Goal: Task Accomplishment & Management: Complete application form

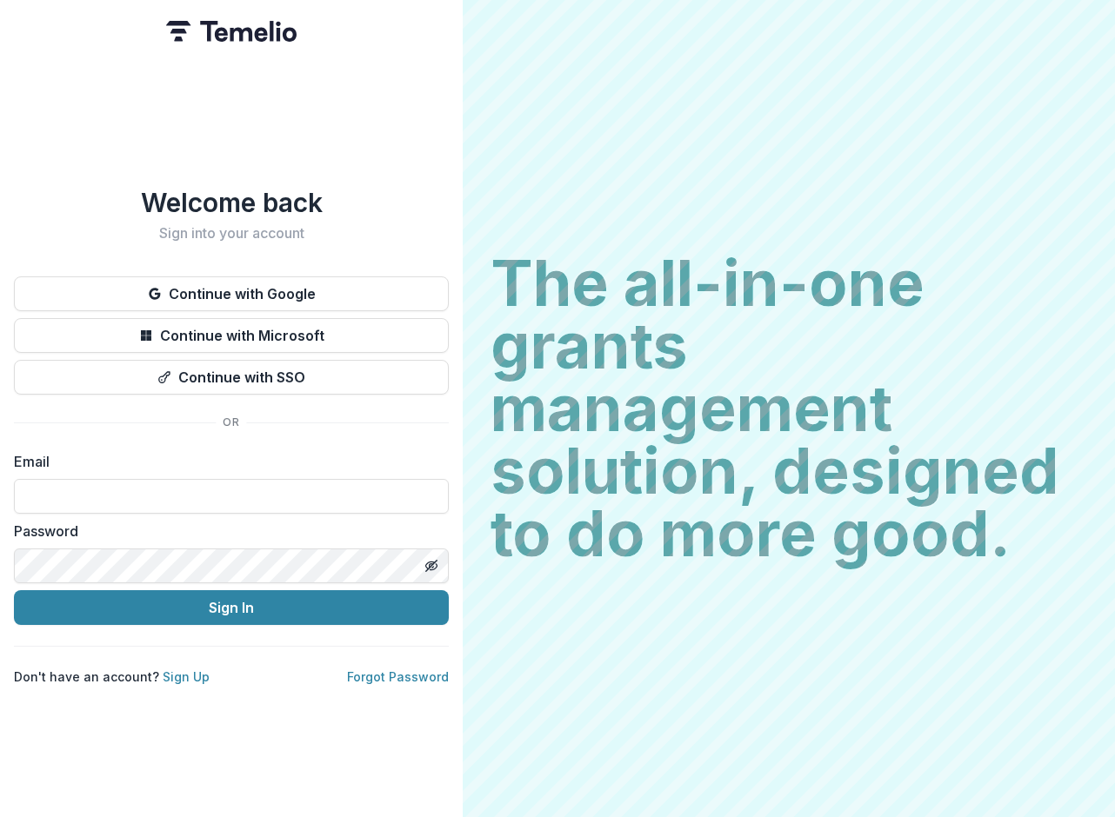
click at [235, 383] on div "Email" at bounding box center [231, 482] width 435 height 63
click at [223, 383] on input at bounding box center [231, 496] width 435 height 35
paste input "**********"
type input "**********"
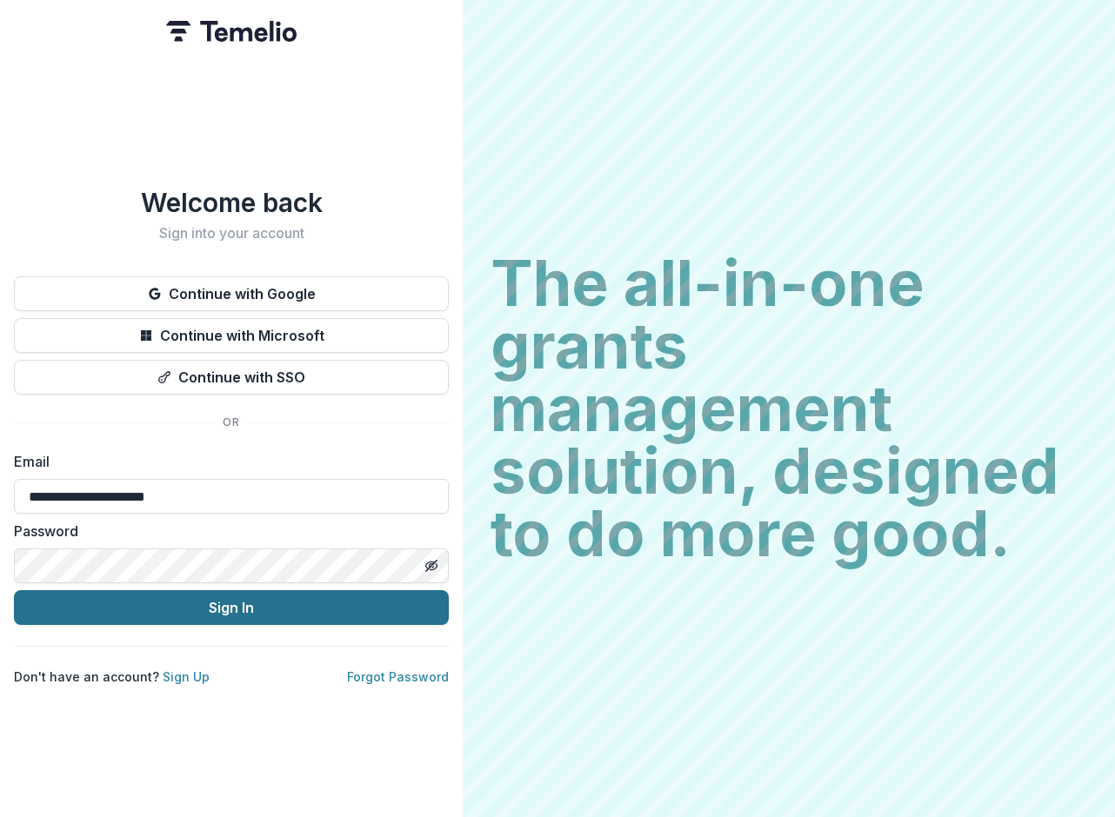
click at [229, 383] on button "Sign In" at bounding box center [231, 607] width 435 height 35
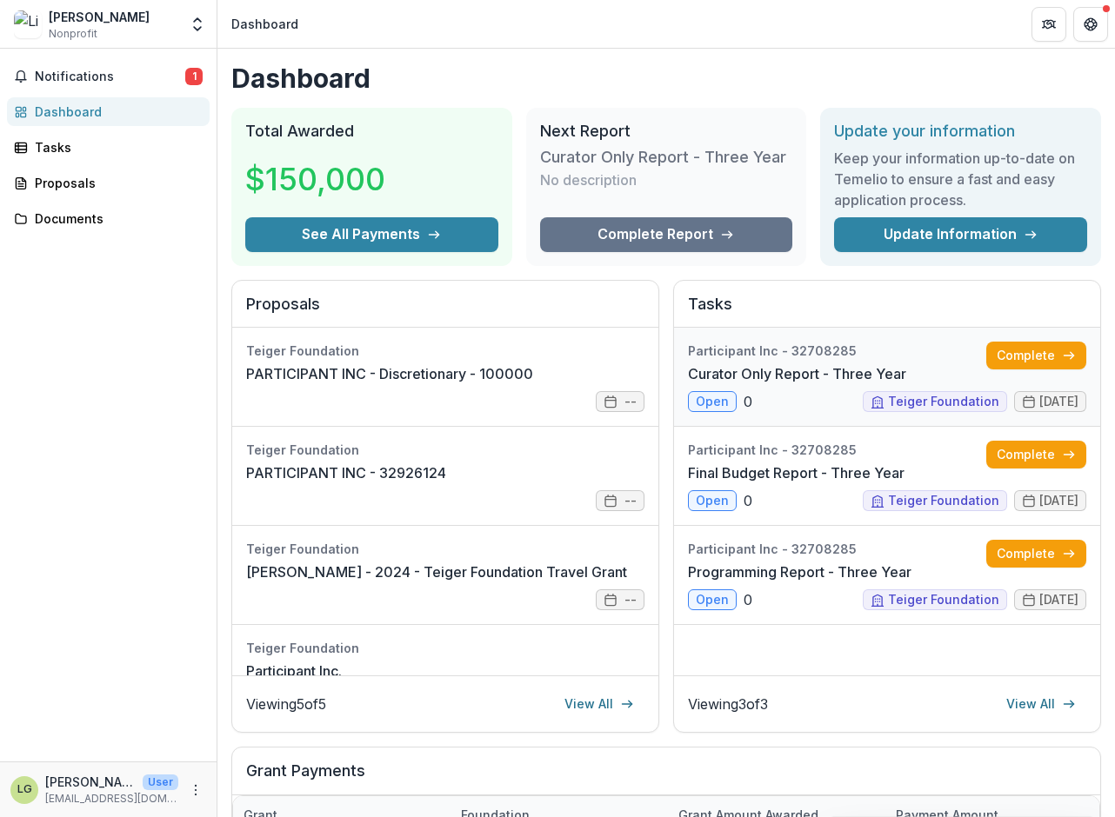
click at [754, 364] on link "Curator Only Report - Three Year" at bounding box center [797, 374] width 218 height 21
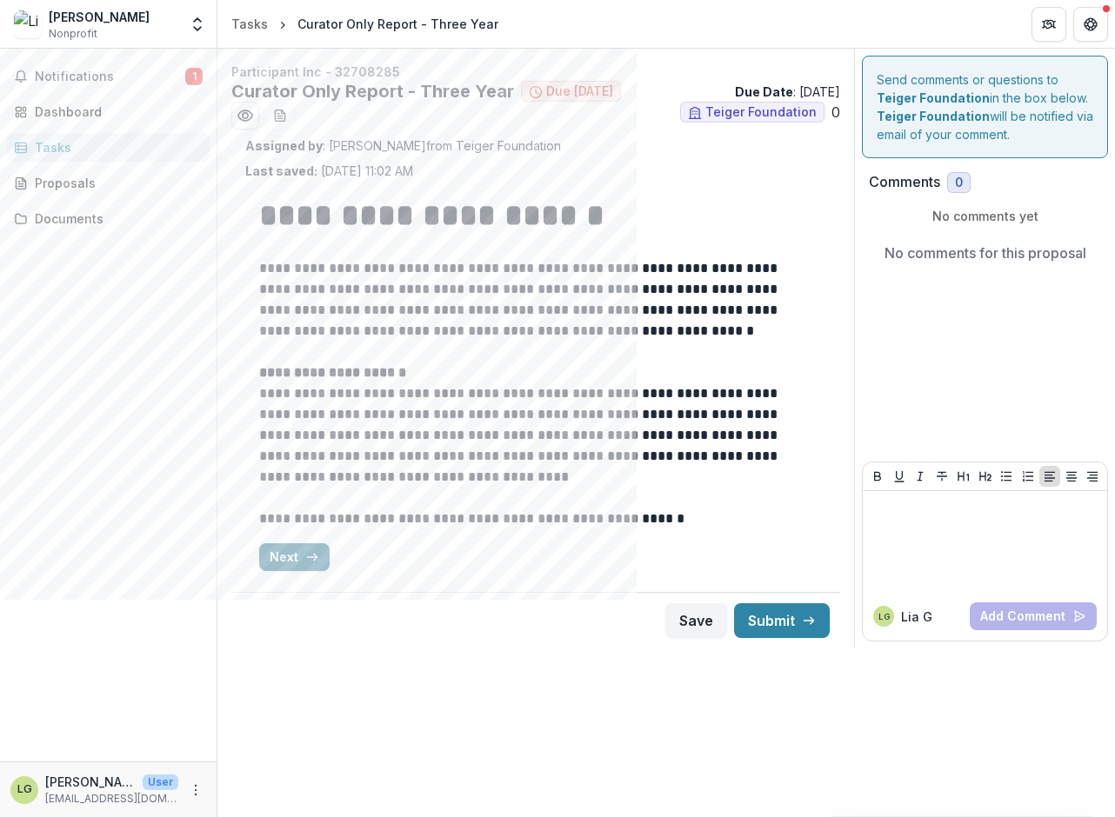
click at [287, 558] on button "Next" at bounding box center [294, 558] width 70 height 28
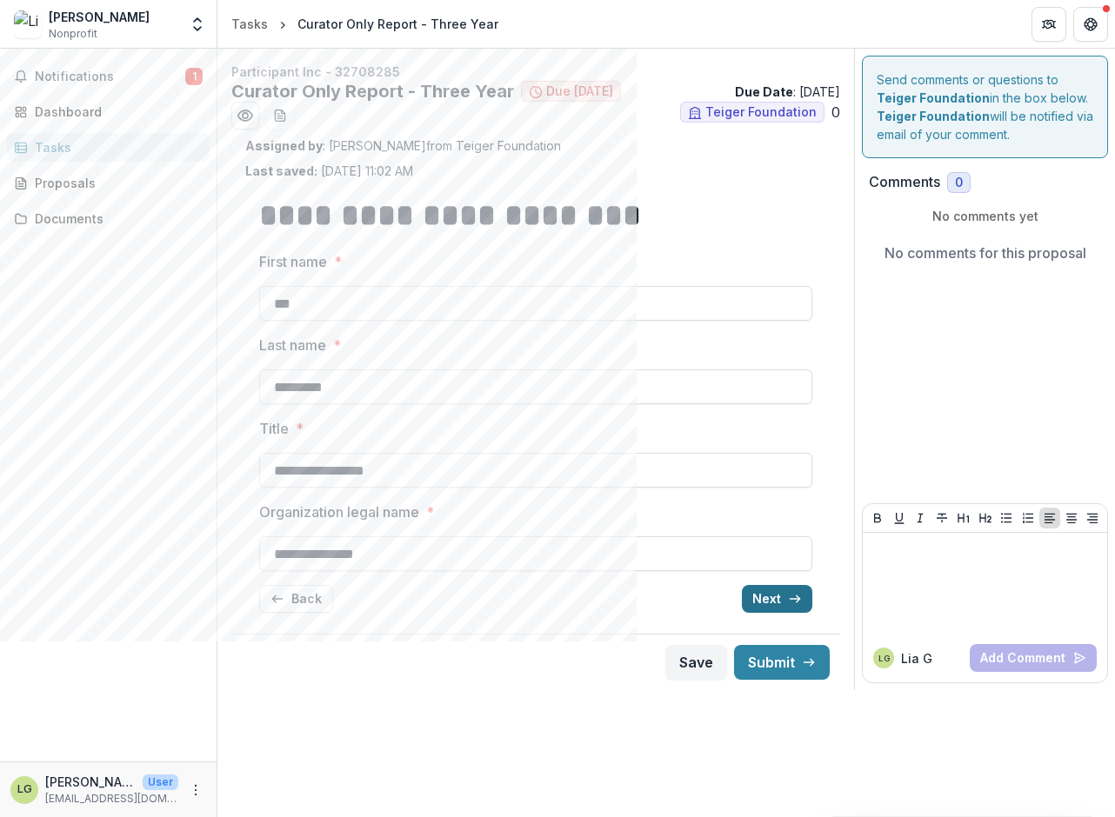
click at [778, 603] on button "Next" at bounding box center [777, 599] width 70 height 28
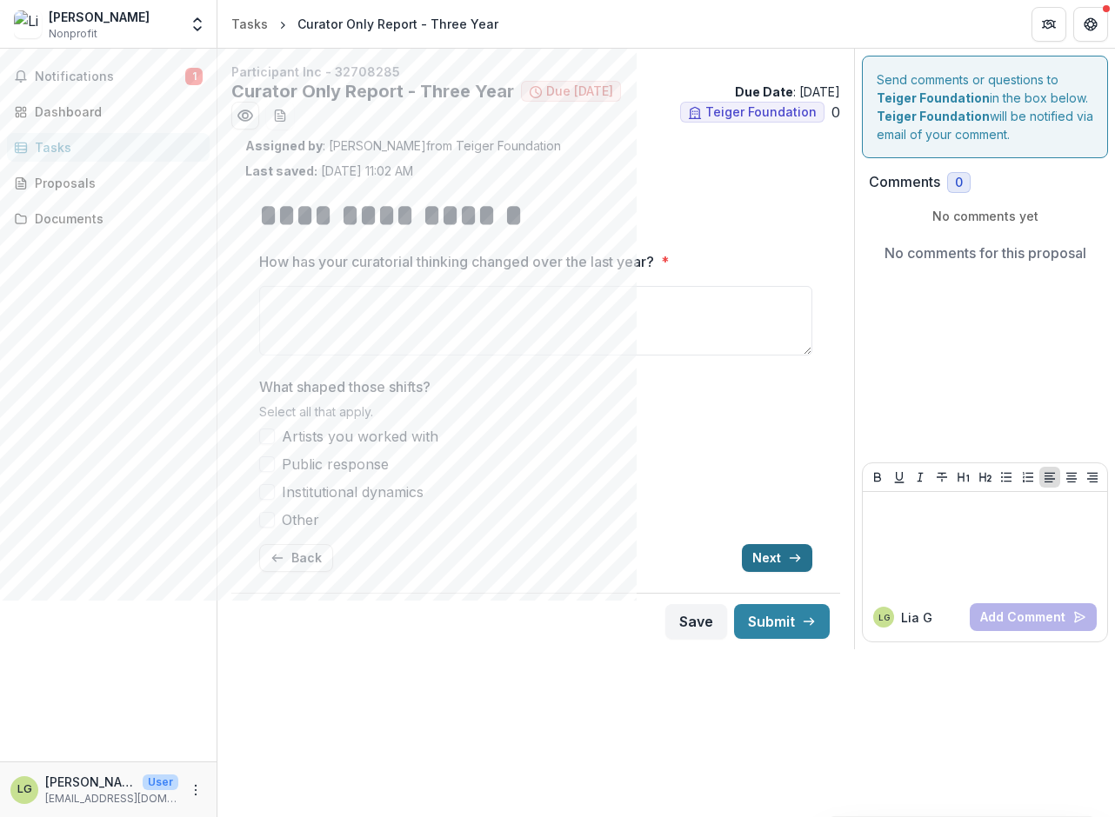
click at [773, 554] on button "Next" at bounding box center [777, 558] width 70 height 28
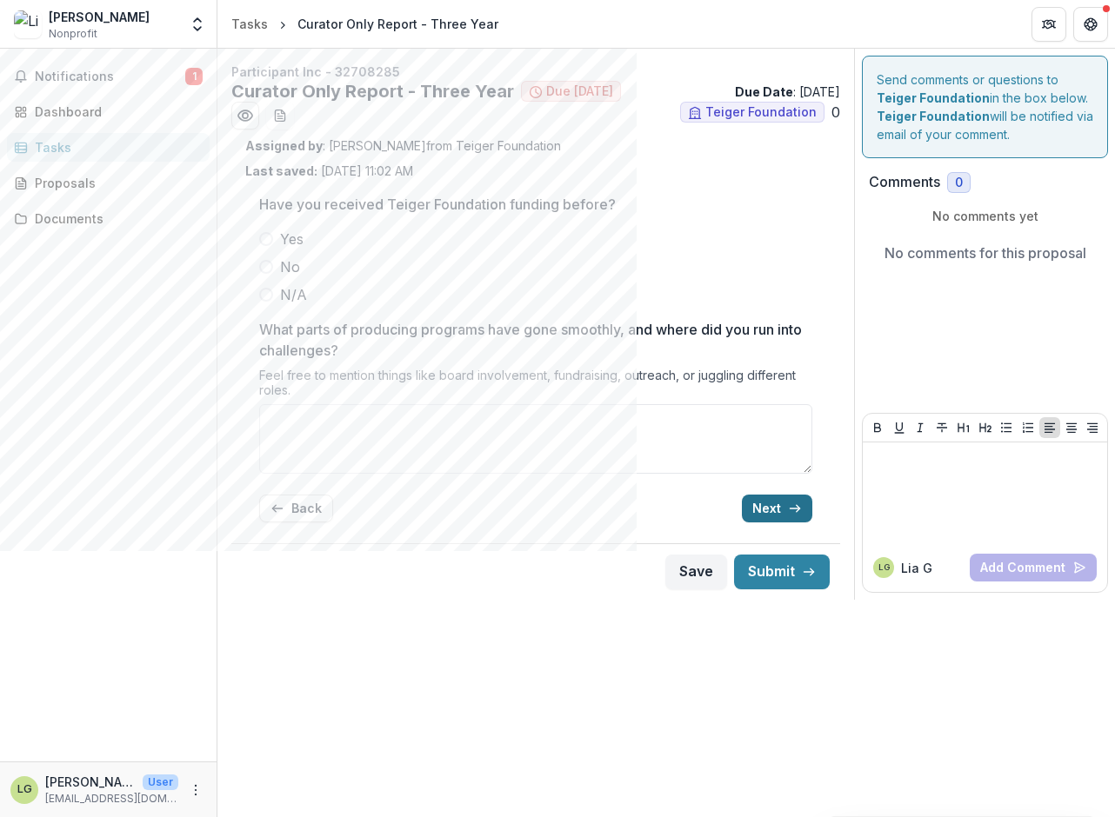
click at [761, 504] on button "Next" at bounding box center [777, 509] width 70 height 28
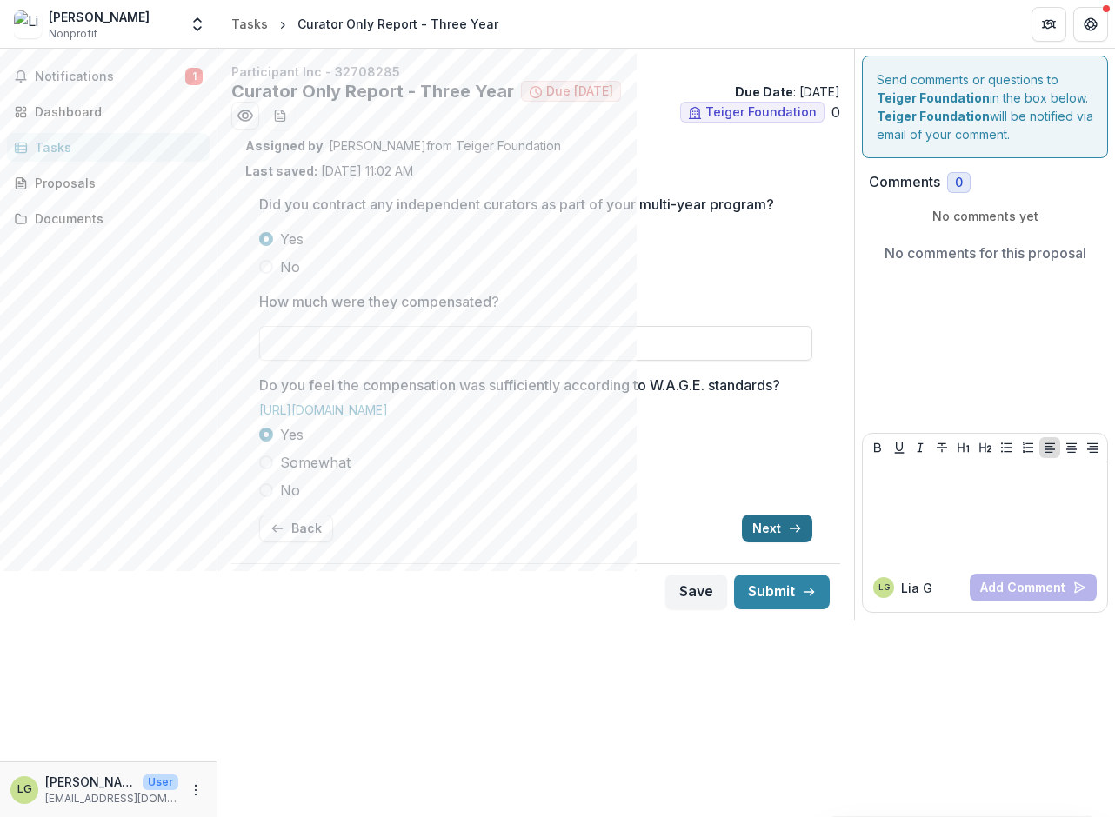
click at [769, 526] on button "Next" at bounding box center [777, 529] width 70 height 28
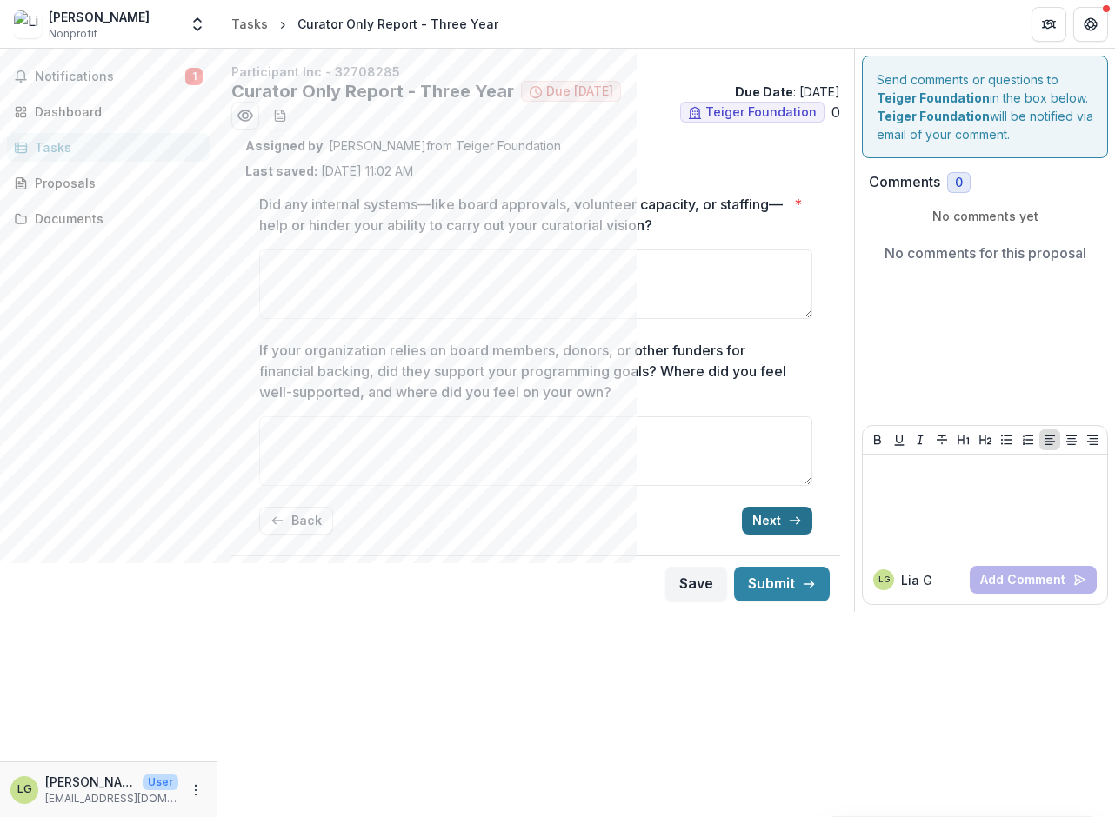
click at [768, 523] on button "Next" at bounding box center [777, 521] width 70 height 28
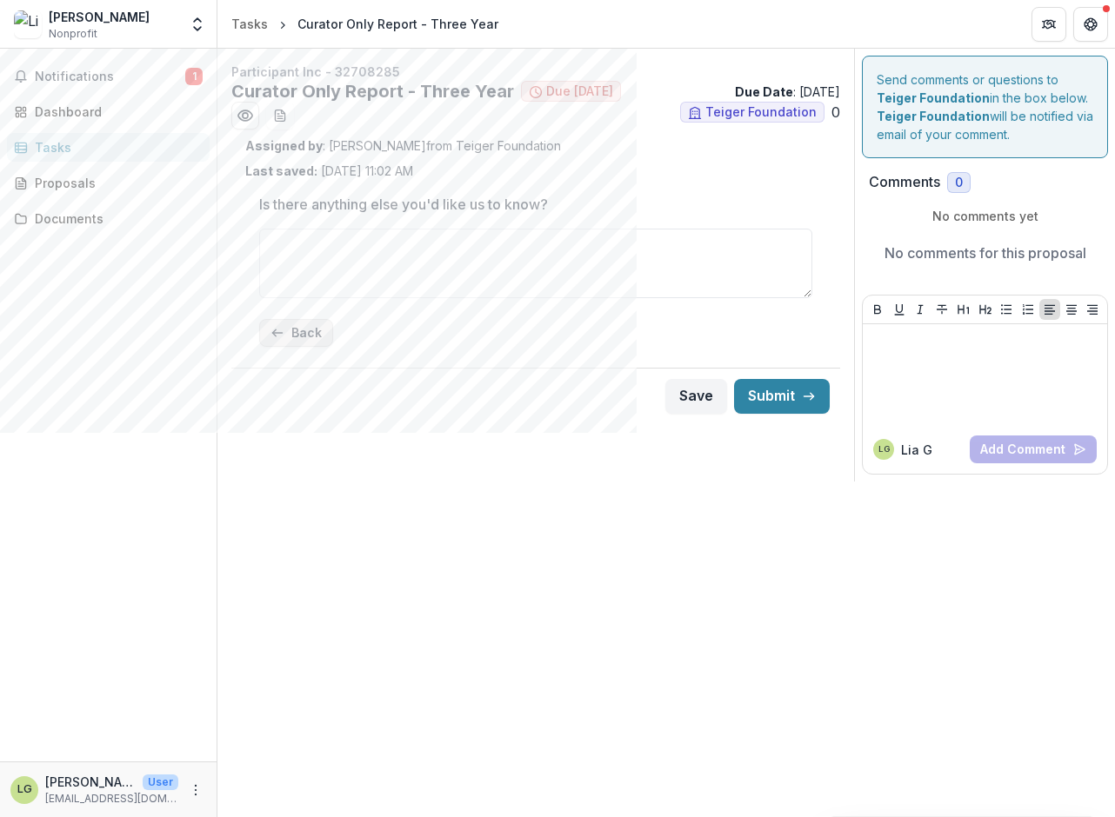
click at [310, 332] on button "Back" at bounding box center [296, 333] width 74 height 28
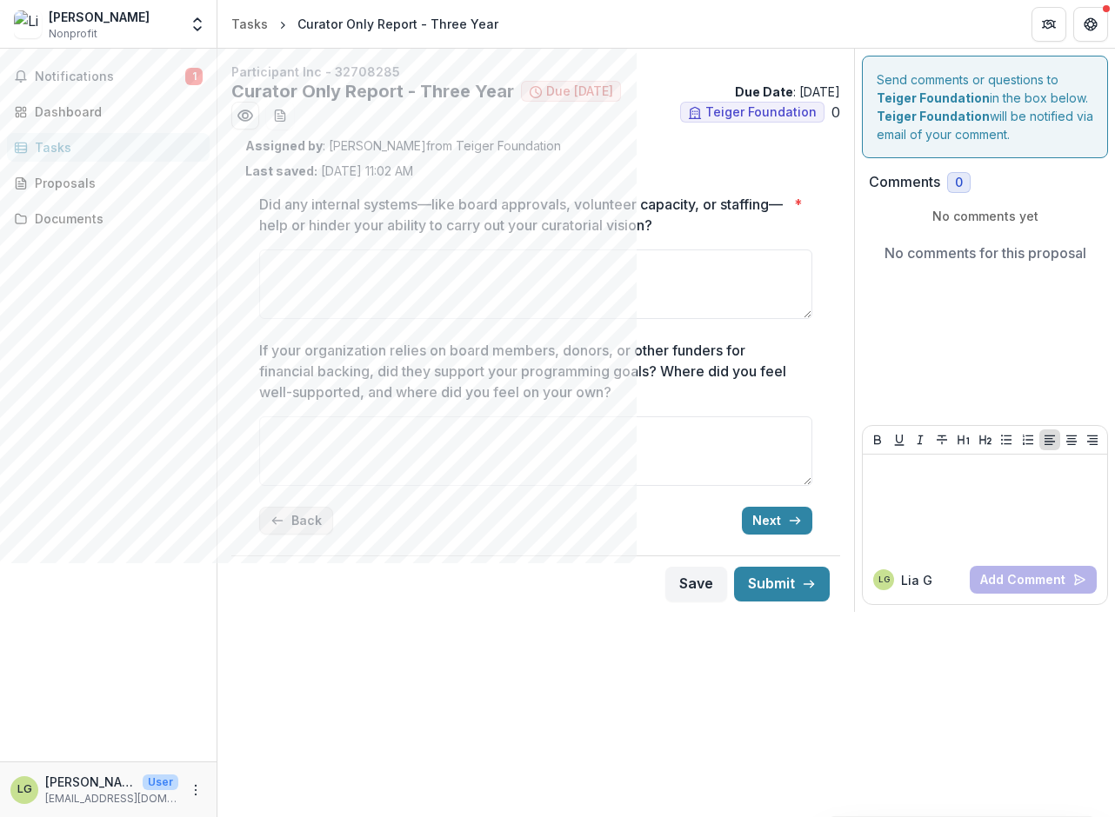
click at [292, 512] on button "Back" at bounding box center [296, 521] width 74 height 28
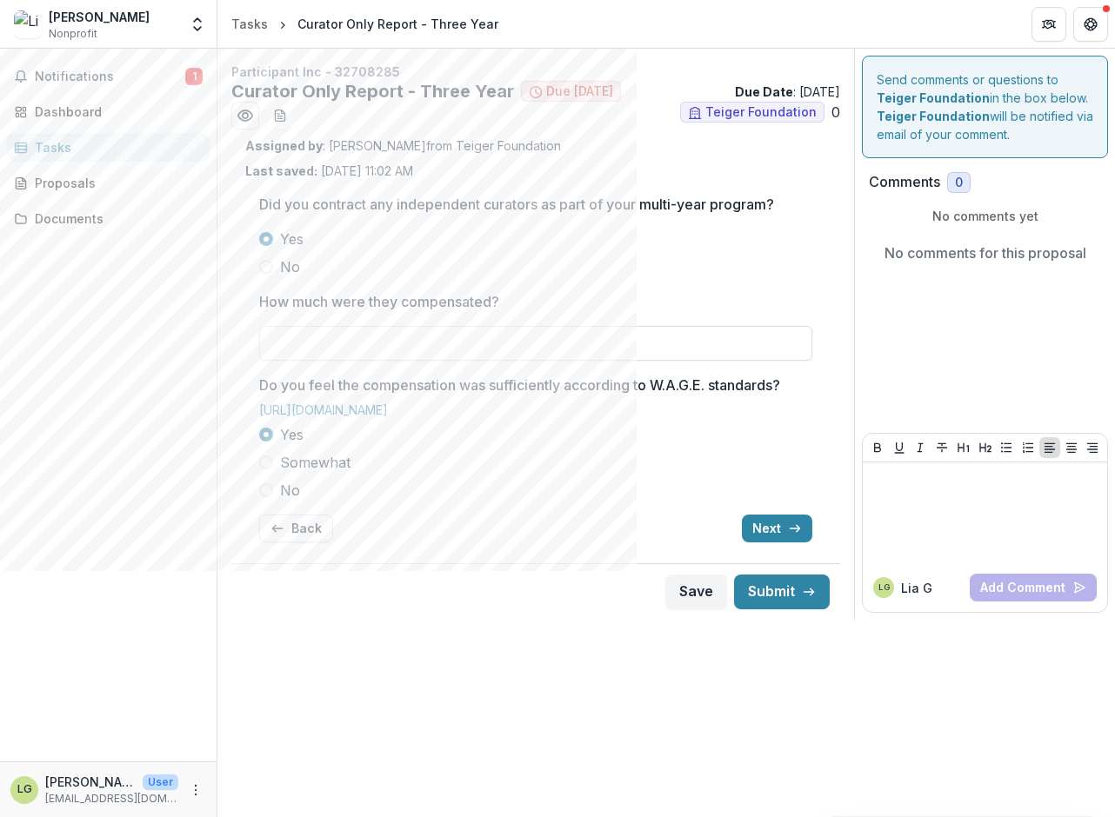
click at [294, 536] on button "Back" at bounding box center [296, 529] width 74 height 28
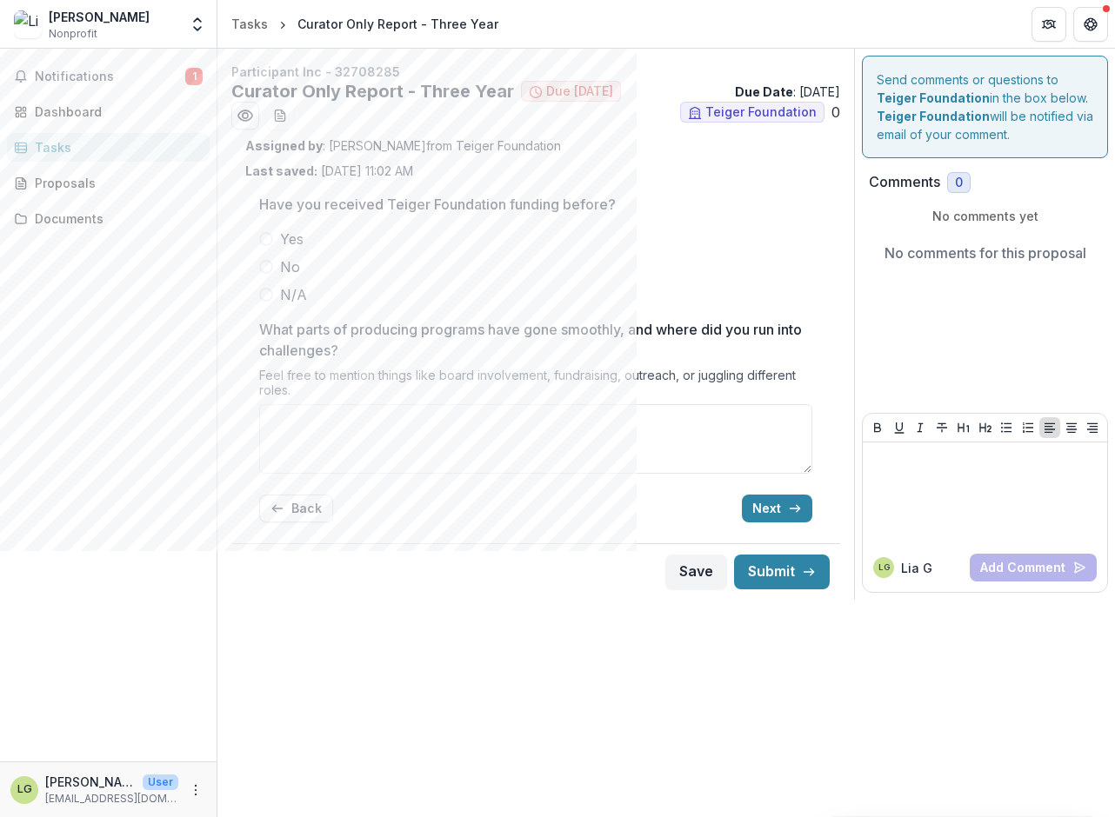
click at [298, 525] on div "Have you received Teiger Foundation funding before? Yes No N/A What parts of pr…" at bounding box center [535, 358] width 553 height 357
click at [300, 502] on button "Back" at bounding box center [296, 509] width 74 height 28
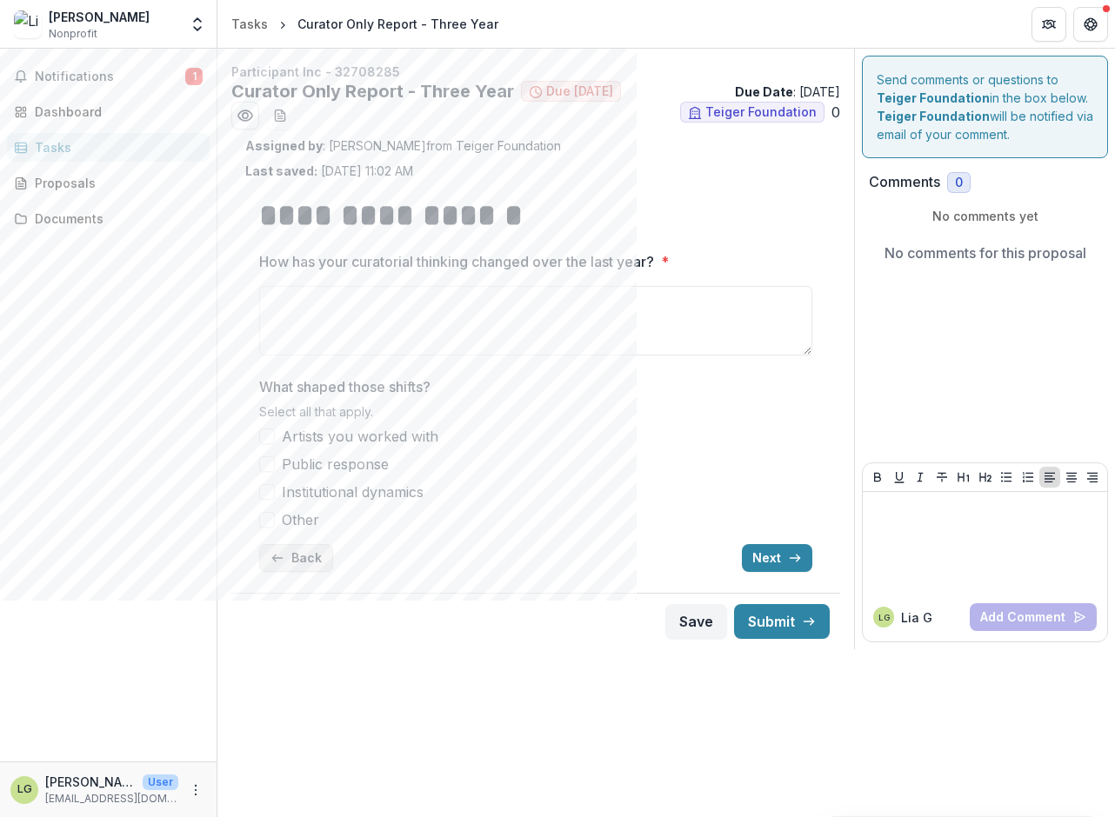
click at [294, 551] on button "Back" at bounding box center [296, 558] width 74 height 28
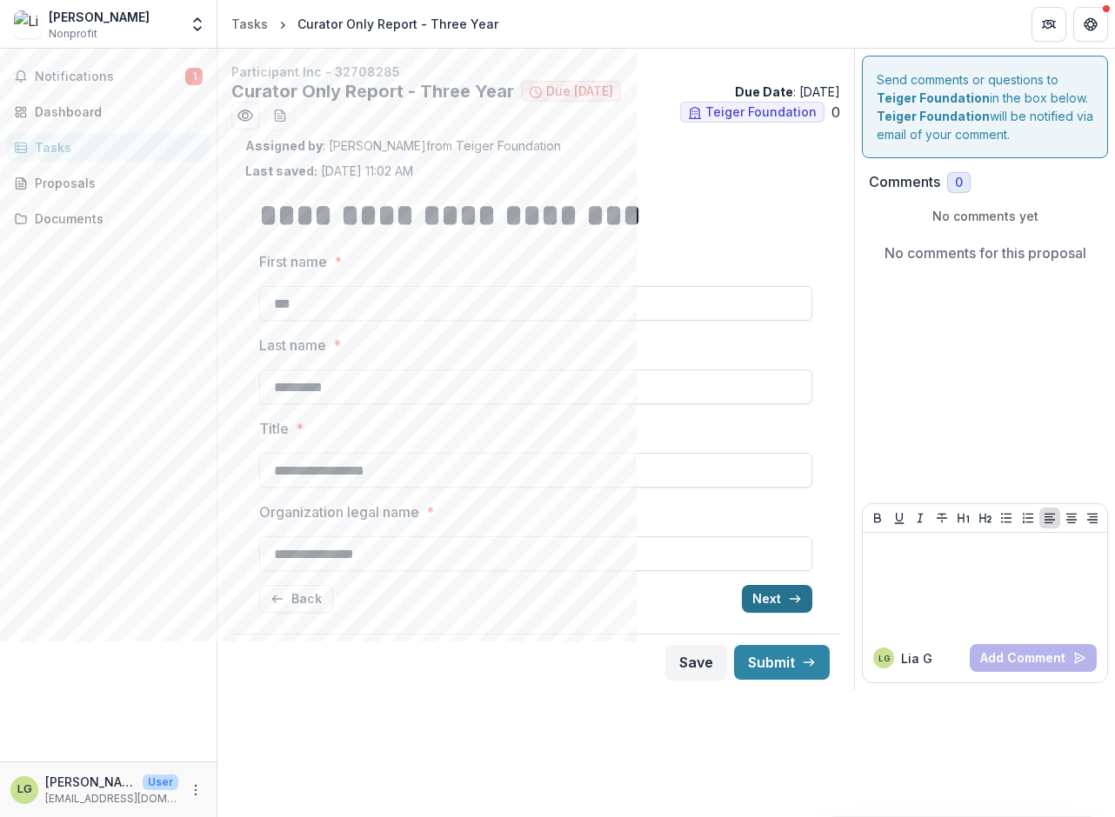
click at [789, 604] on icon "button" at bounding box center [795, 599] width 14 height 14
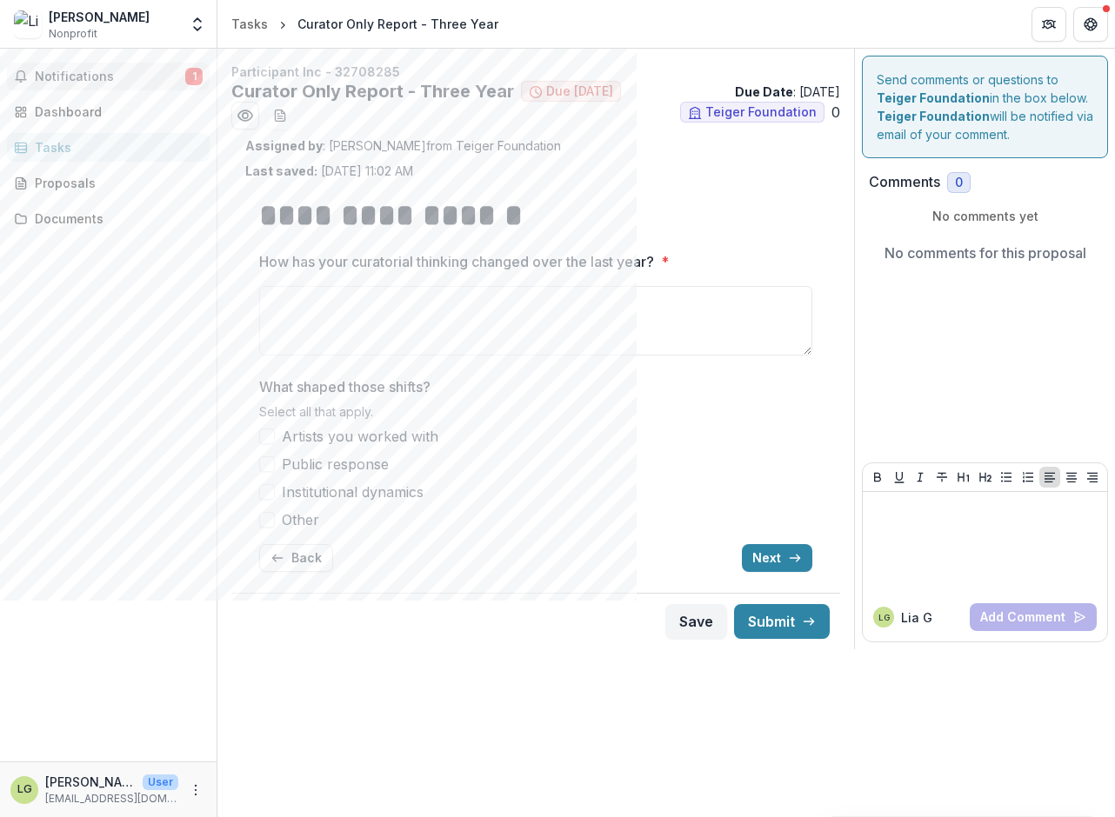
click at [126, 73] on span "Notifications" at bounding box center [110, 77] width 150 height 15
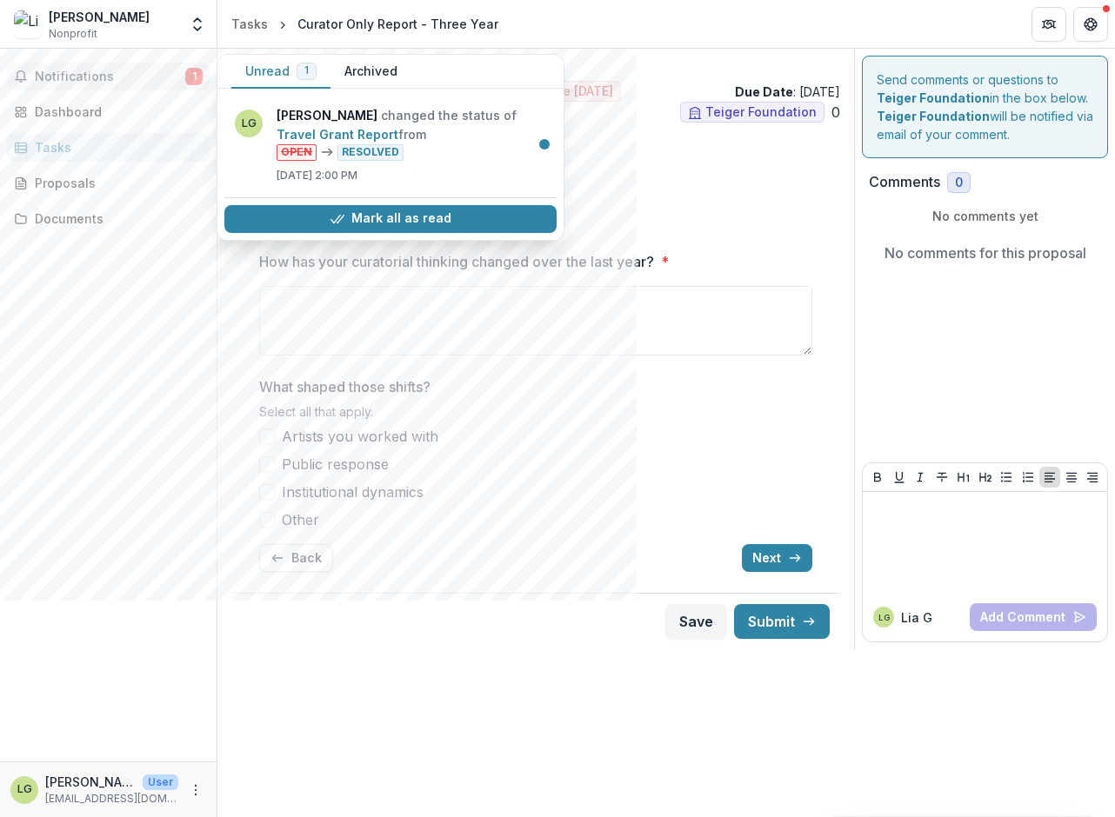
click at [126, 73] on span "Notifications" at bounding box center [110, 77] width 150 height 15
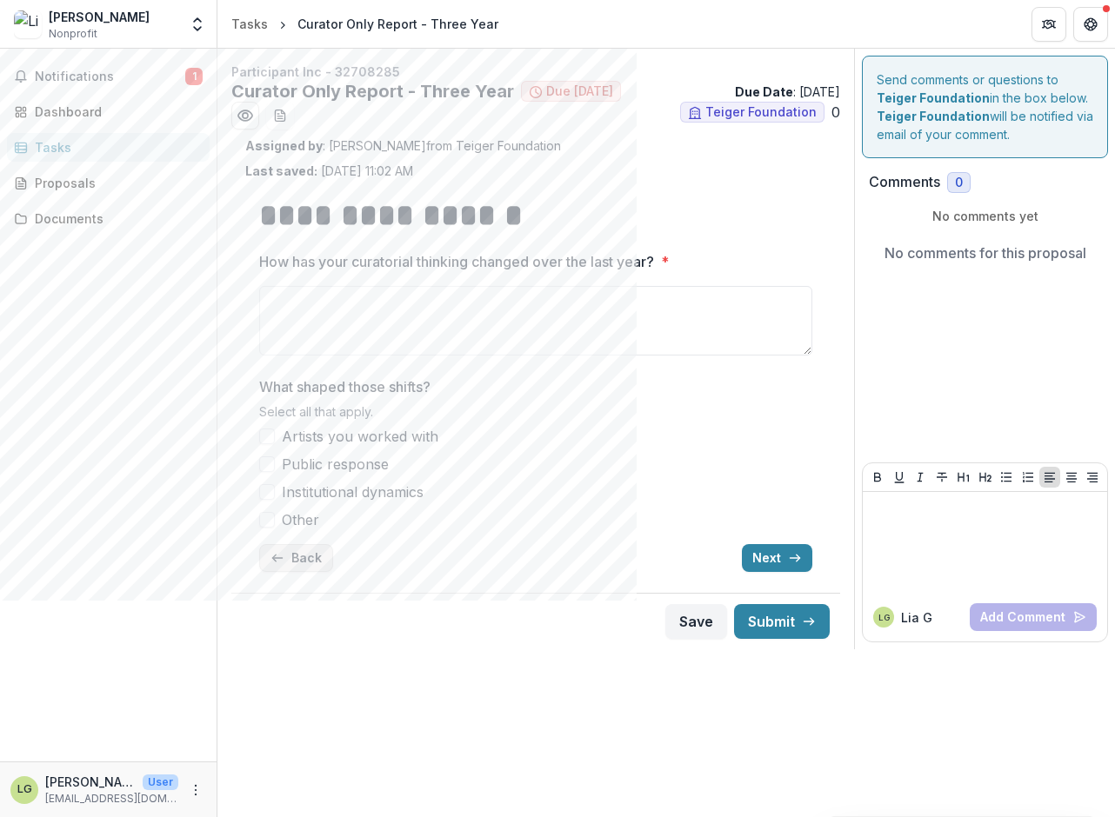
click at [324, 559] on button "Back" at bounding box center [296, 558] width 74 height 28
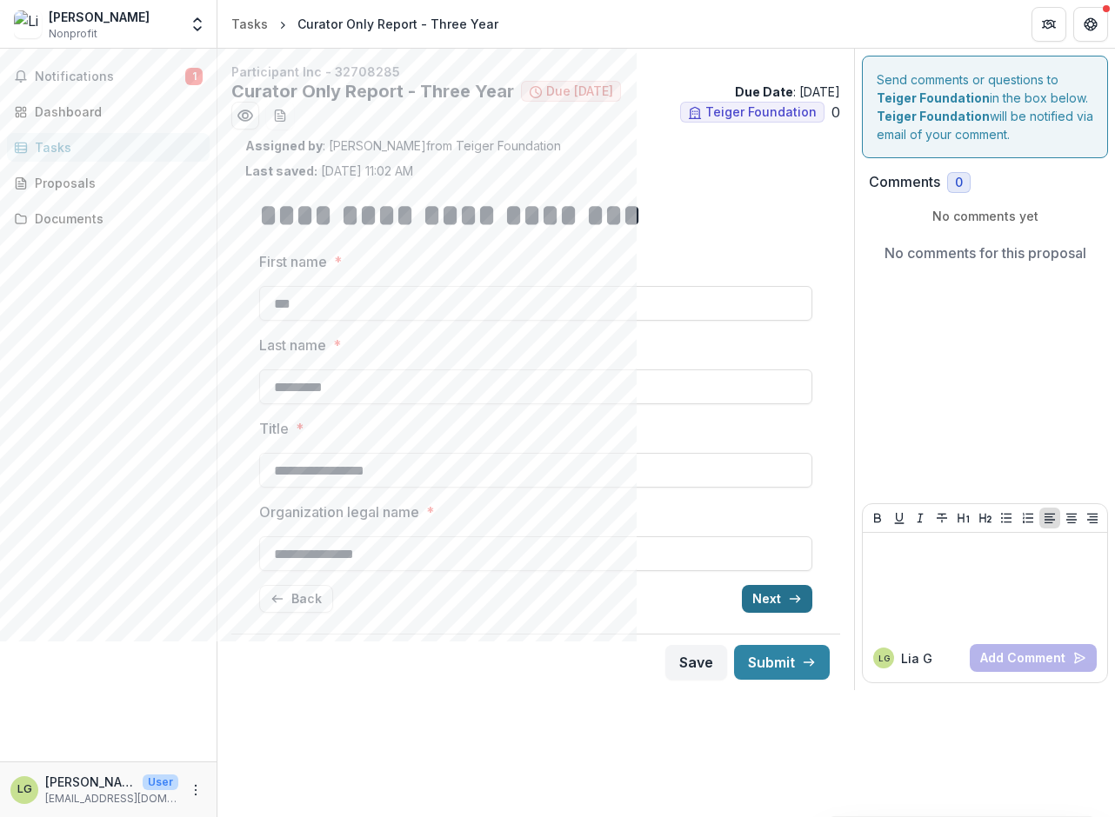
click at [800, 599] on polyline "button" at bounding box center [798, 600] width 3 height 7
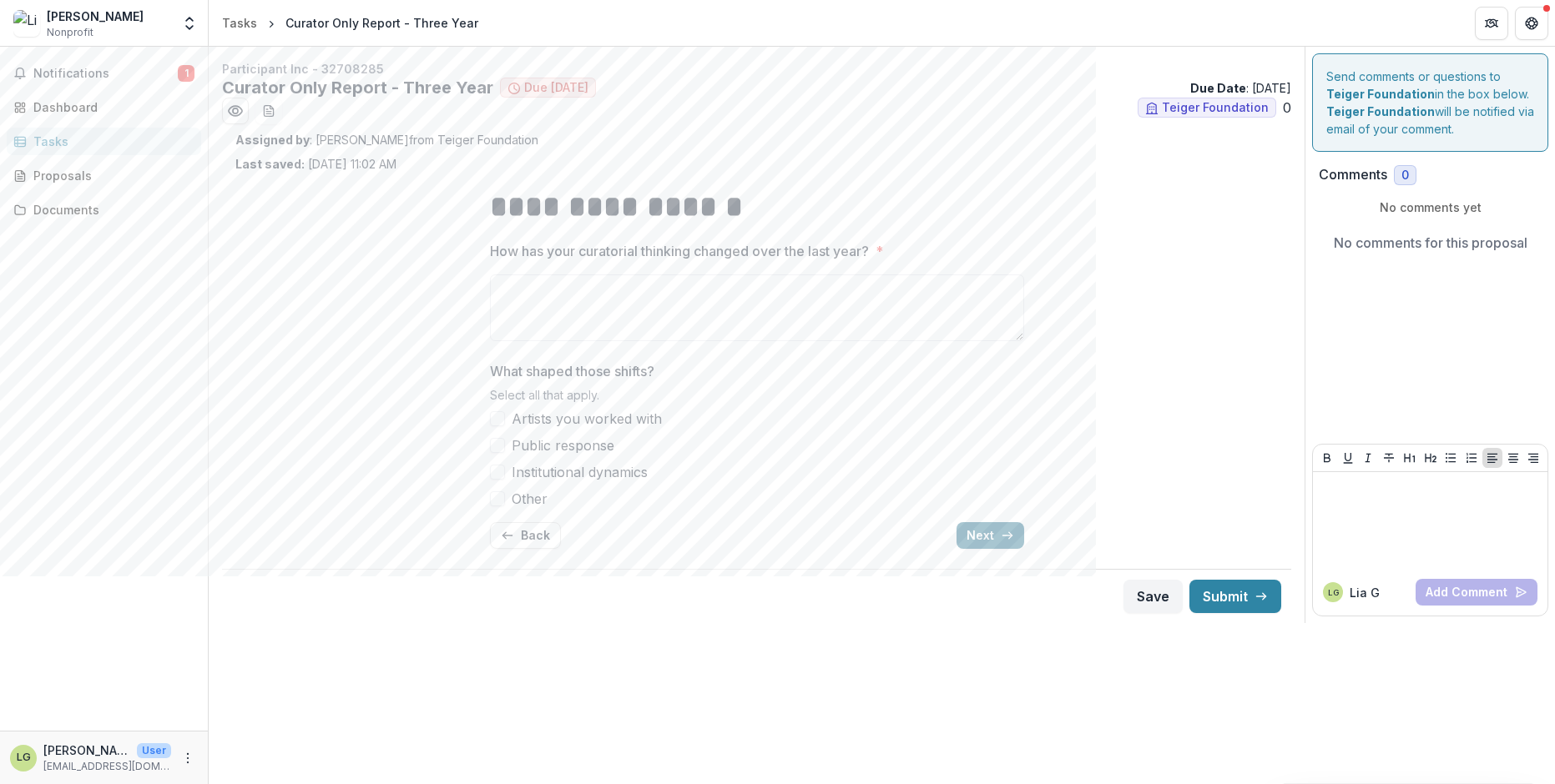
click at [987, 534] on button "Next" at bounding box center [991, 535] width 67 height 27
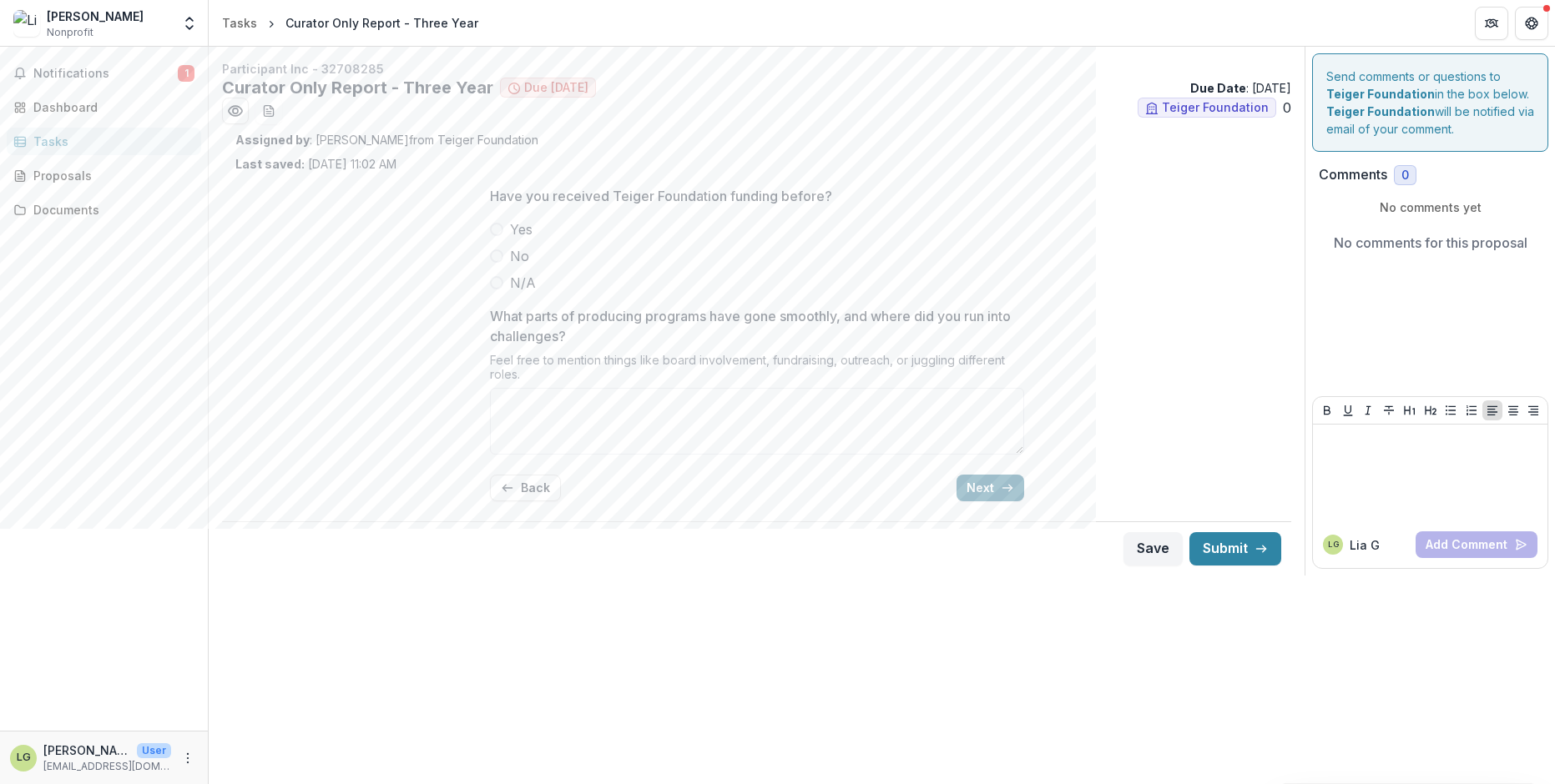
click at [975, 484] on button "Next" at bounding box center [991, 488] width 67 height 27
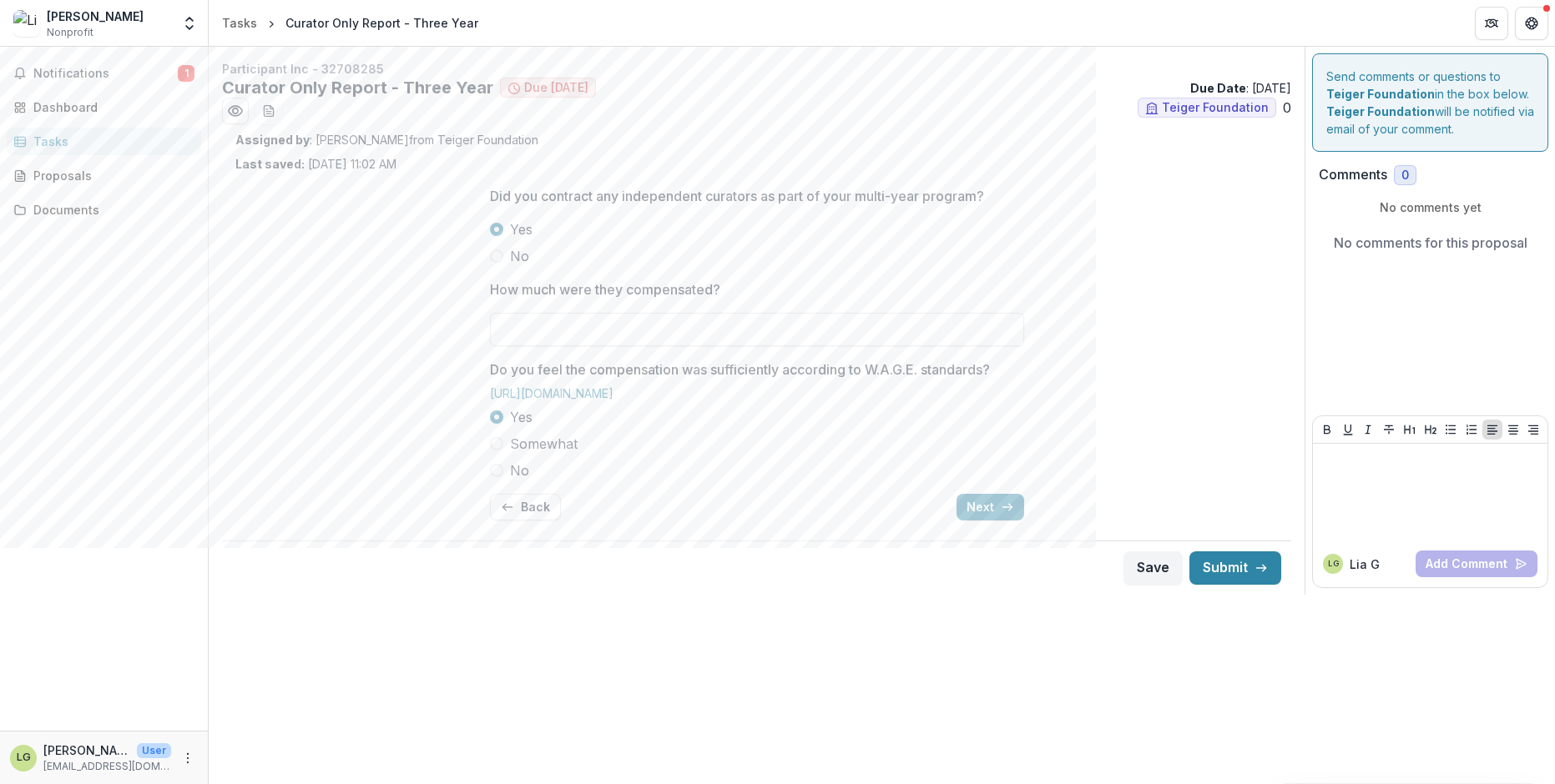
click at [544, 512] on button "Back" at bounding box center [525, 508] width 71 height 27
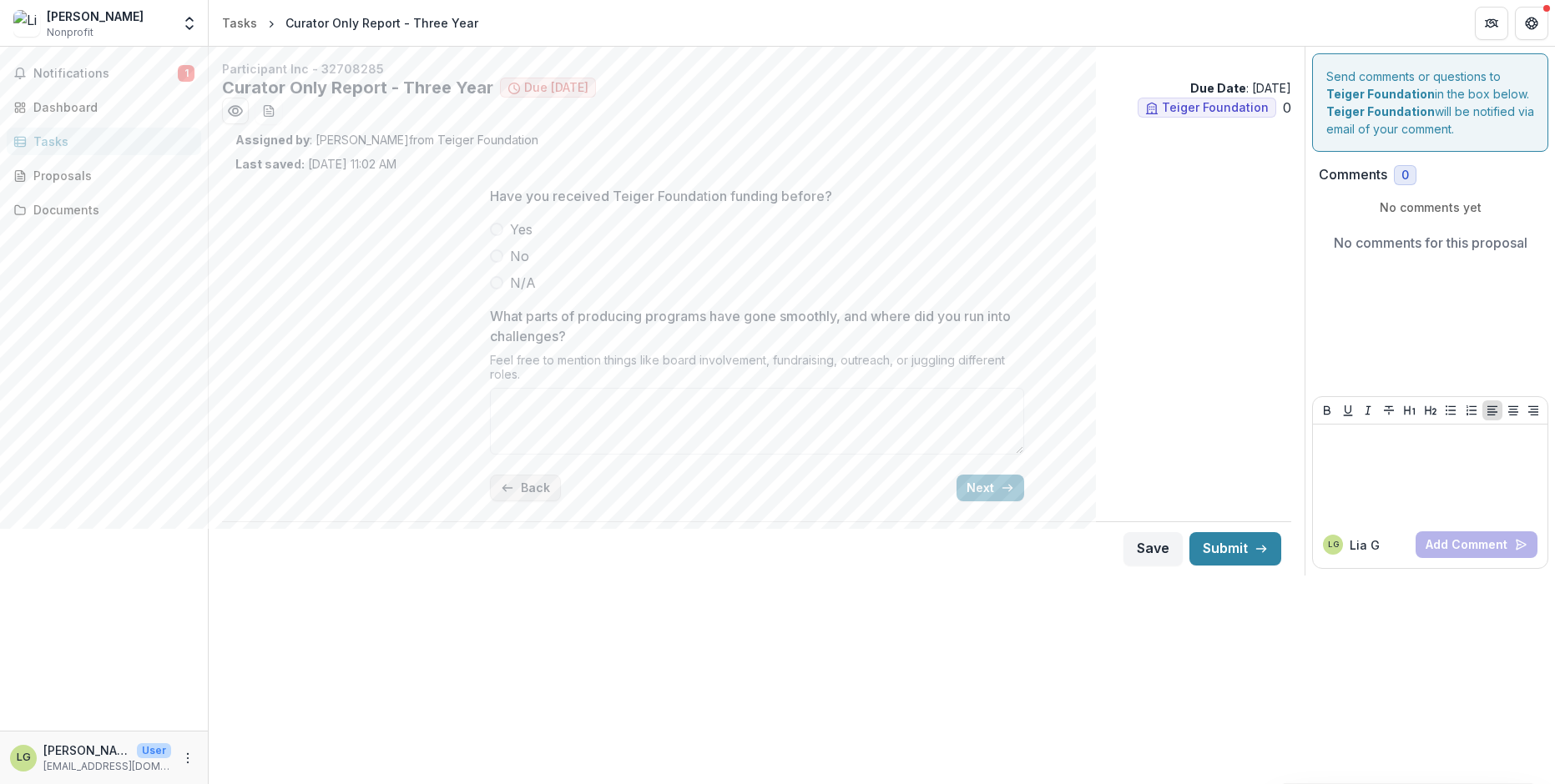
click at [539, 489] on button "Back" at bounding box center [525, 488] width 71 height 27
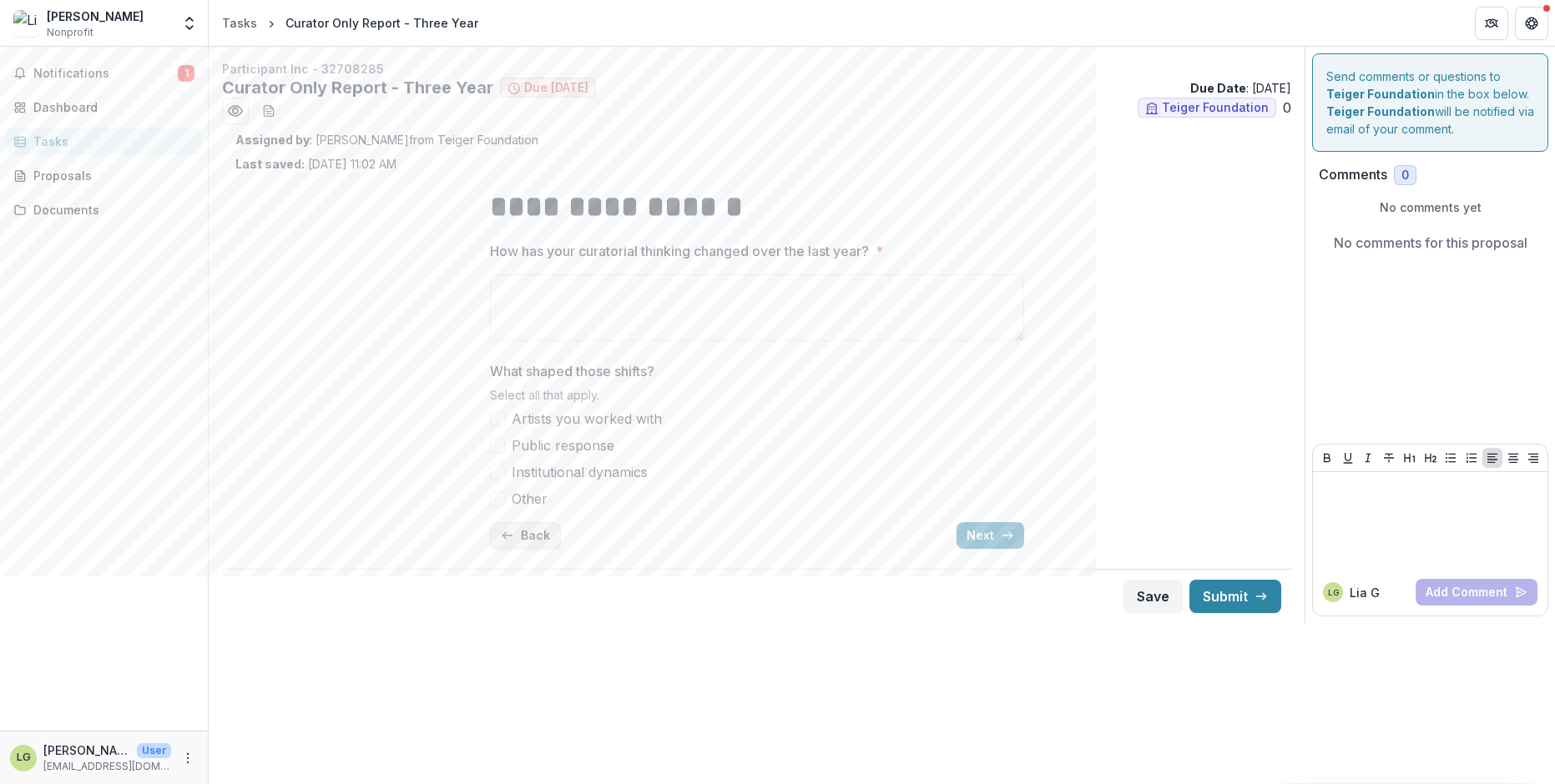
click at [516, 528] on button "Back" at bounding box center [525, 535] width 71 height 27
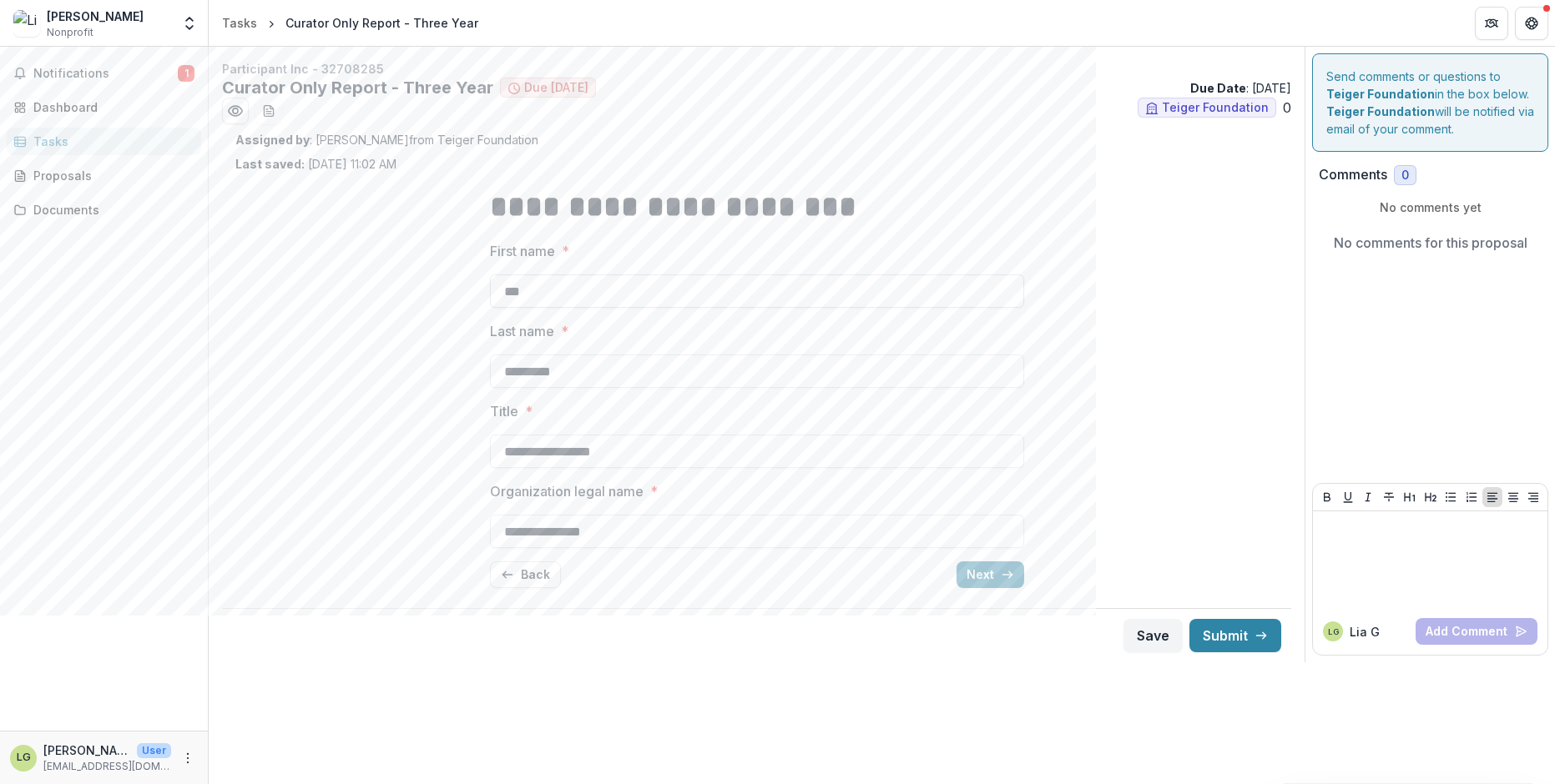
click at [518, 292] on input "***" at bounding box center [756, 291] width 535 height 34
click at [549, 362] on input "*********" at bounding box center [756, 371] width 535 height 34
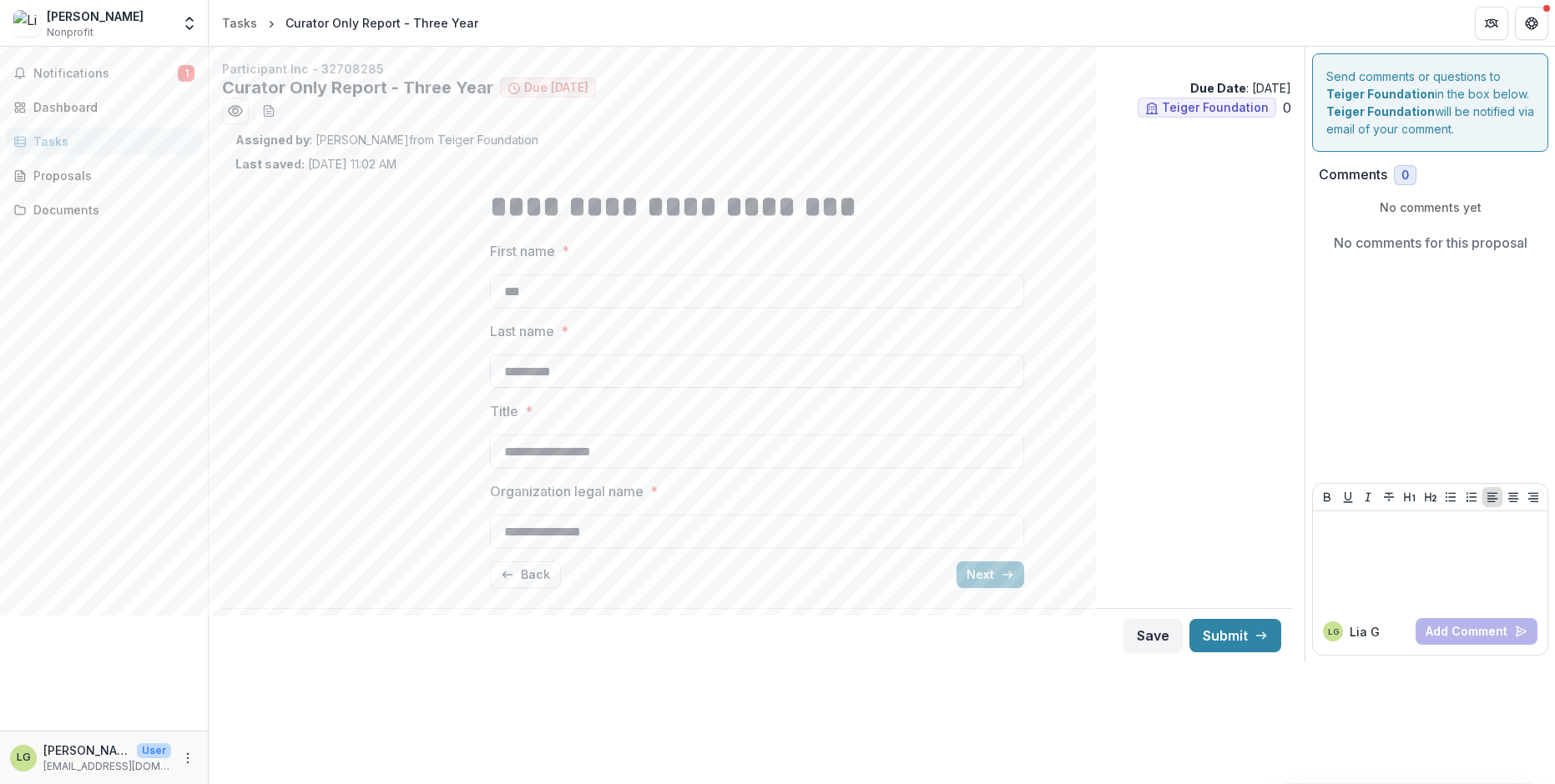
click at [549, 362] on input "*********" at bounding box center [756, 371] width 535 height 34
click at [572, 446] on input "**********" at bounding box center [756, 451] width 535 height 34
click at [568, 533] on input "**********" at bounding box center [756, 532] width 535 height 34
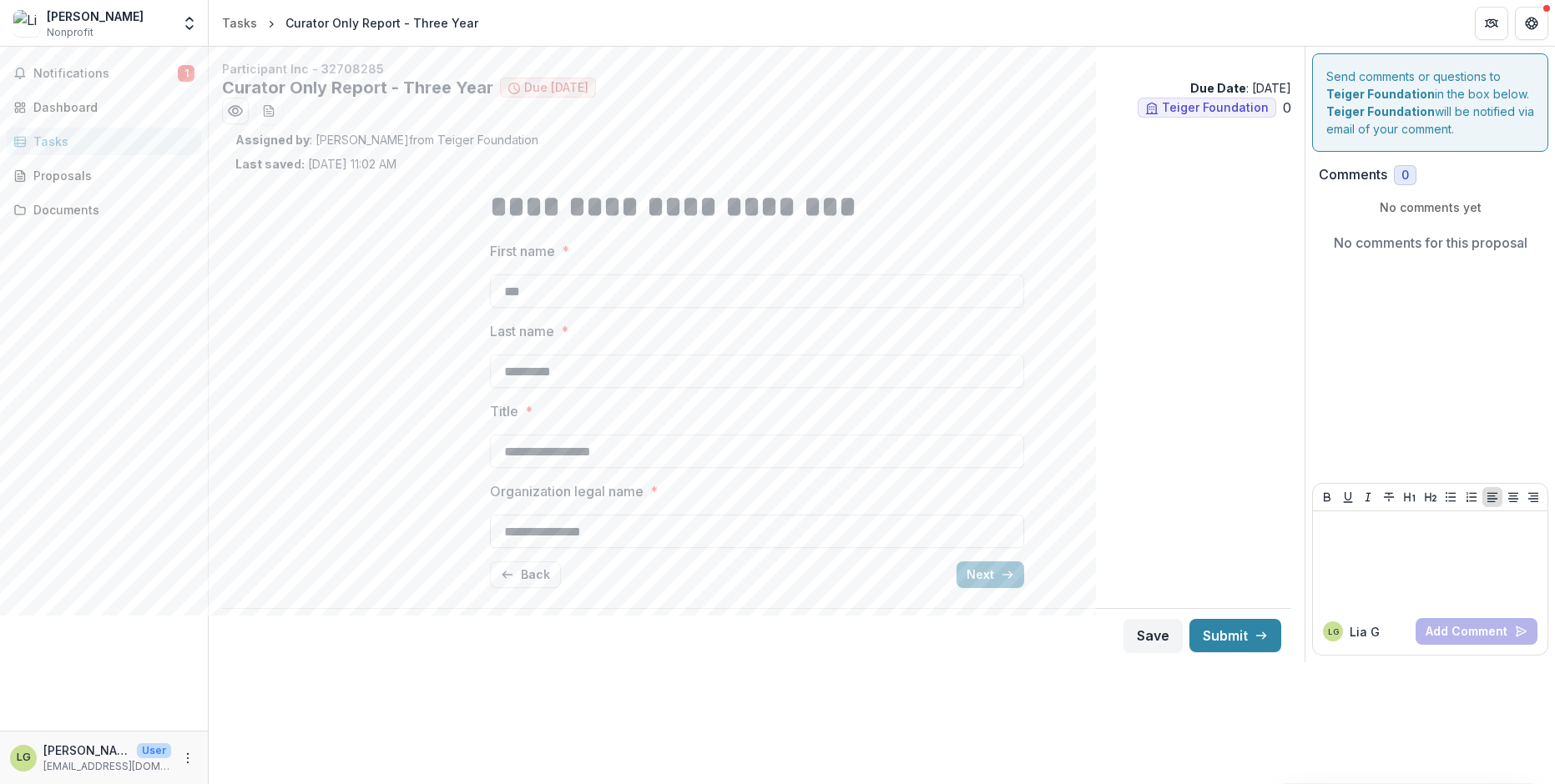
click at [568, 533] on input "**********" at bounding box center [756, 532] width 535 height 34
click at [992, 583] on button "Next" at bounding box center [991, 575] width 67 height 27
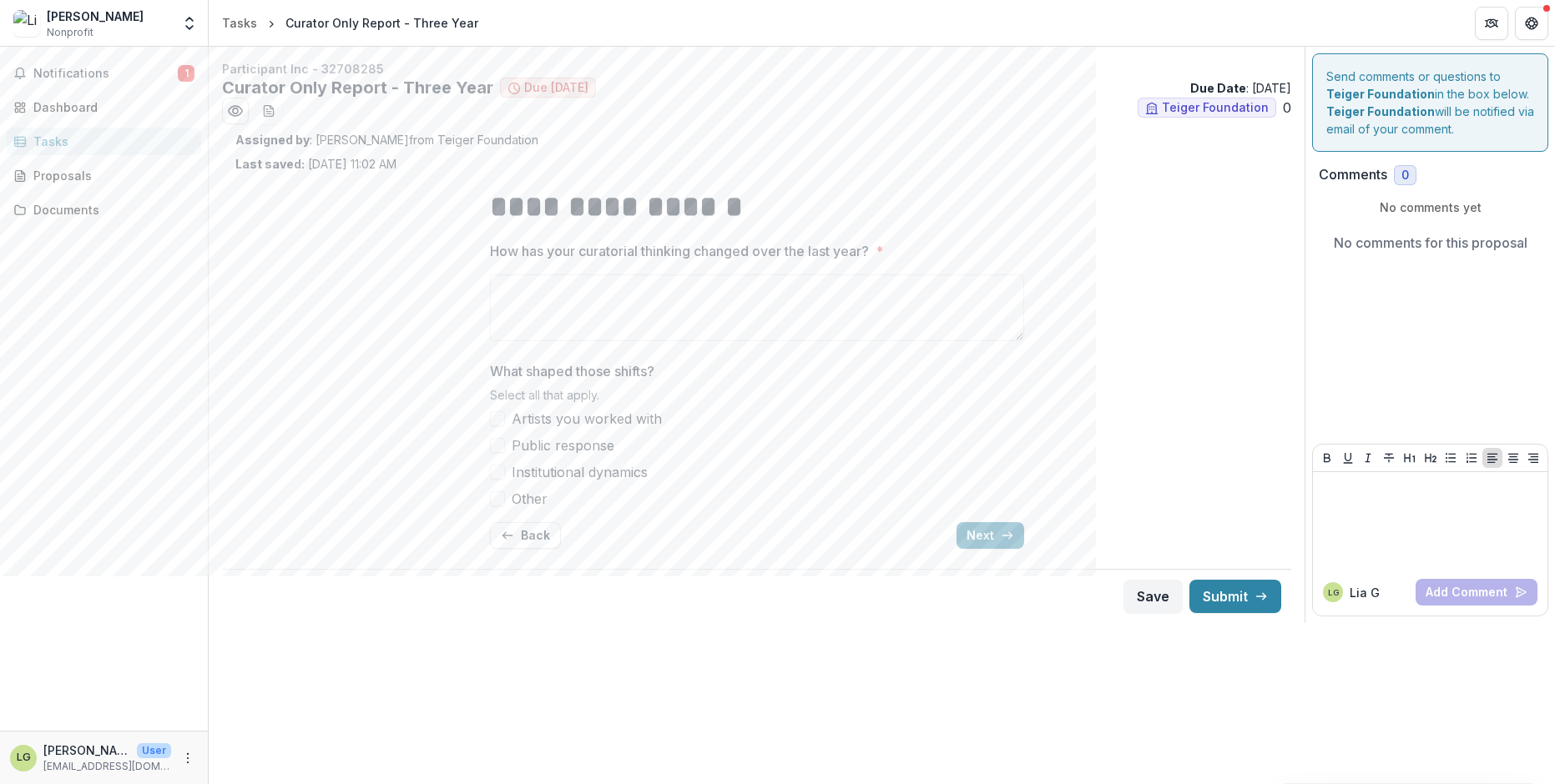
click at [966, 520] on div "**********" at bounding box center [756, 368] width 535 height 390
click at [970, 537] on button "Next" at bounding box center [991, 535] width 67 height 27
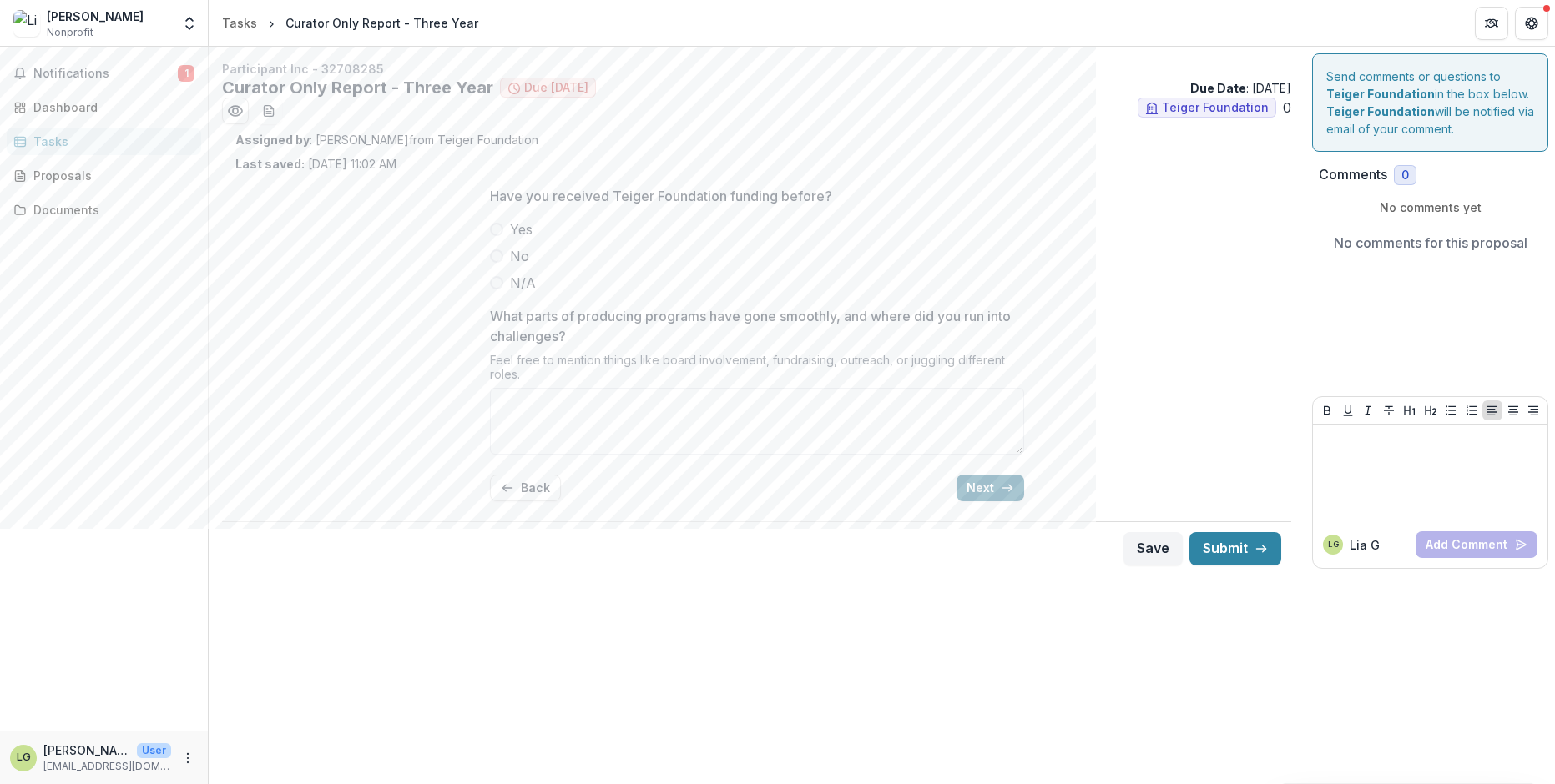
click at [978, 487] on button "Next" at bounding box center [991, 488] width 67 height 27
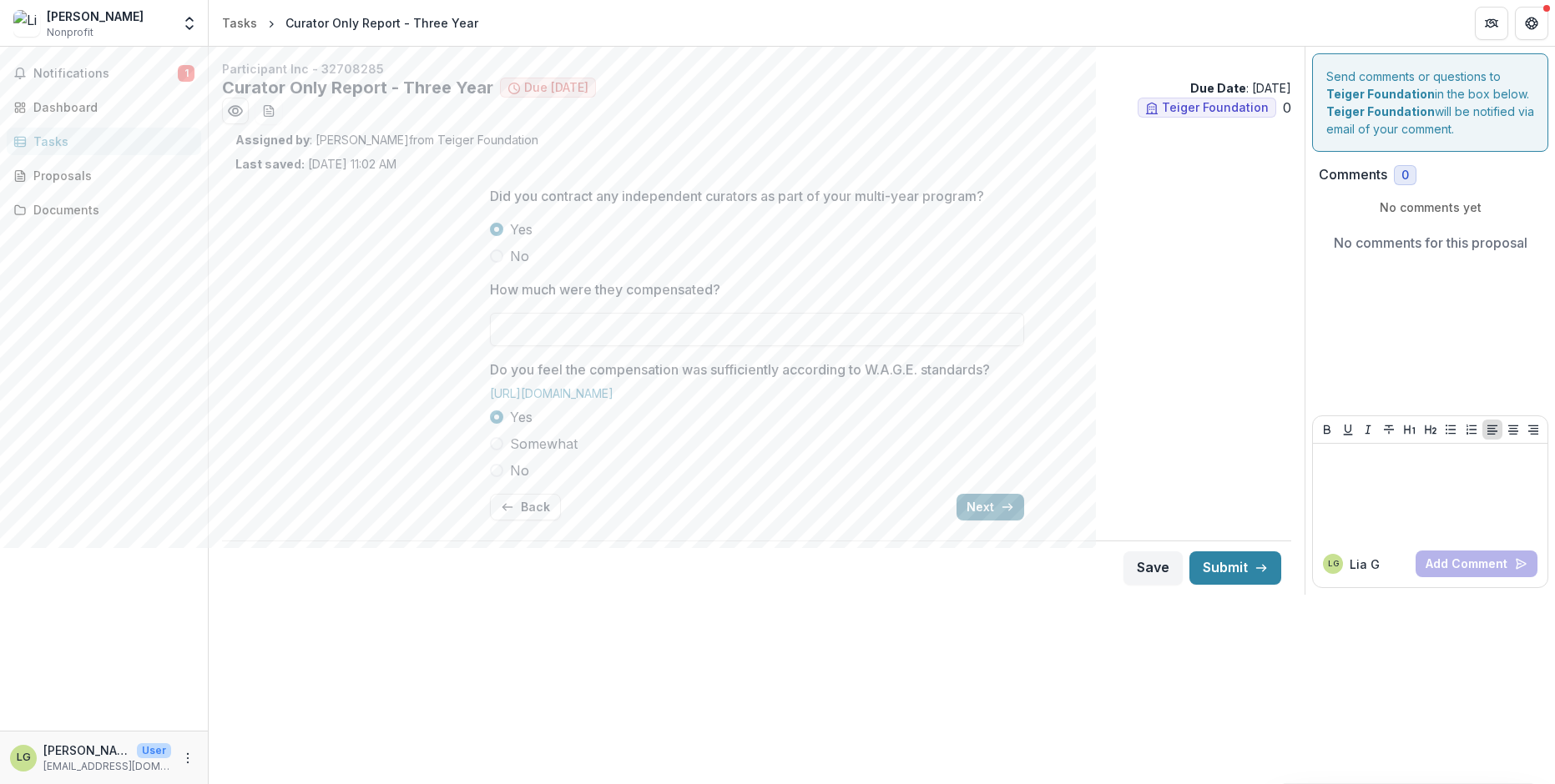
click at [985, 517] on button "Next" at bounding box center [991, 508] width 67 height 27
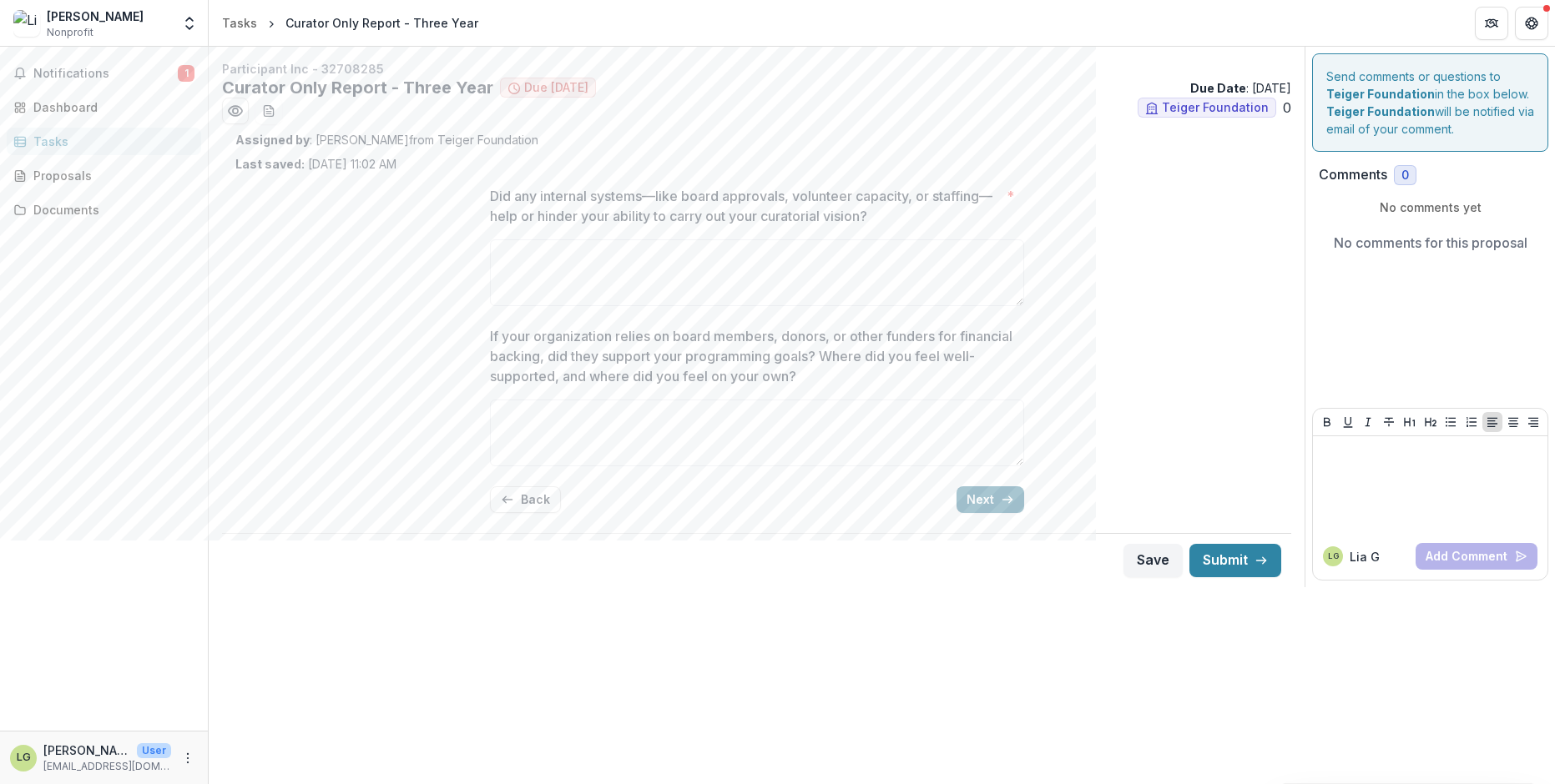
click at [979, 499] on button "Next" at bounding box center [991, 500] width 67 height 27
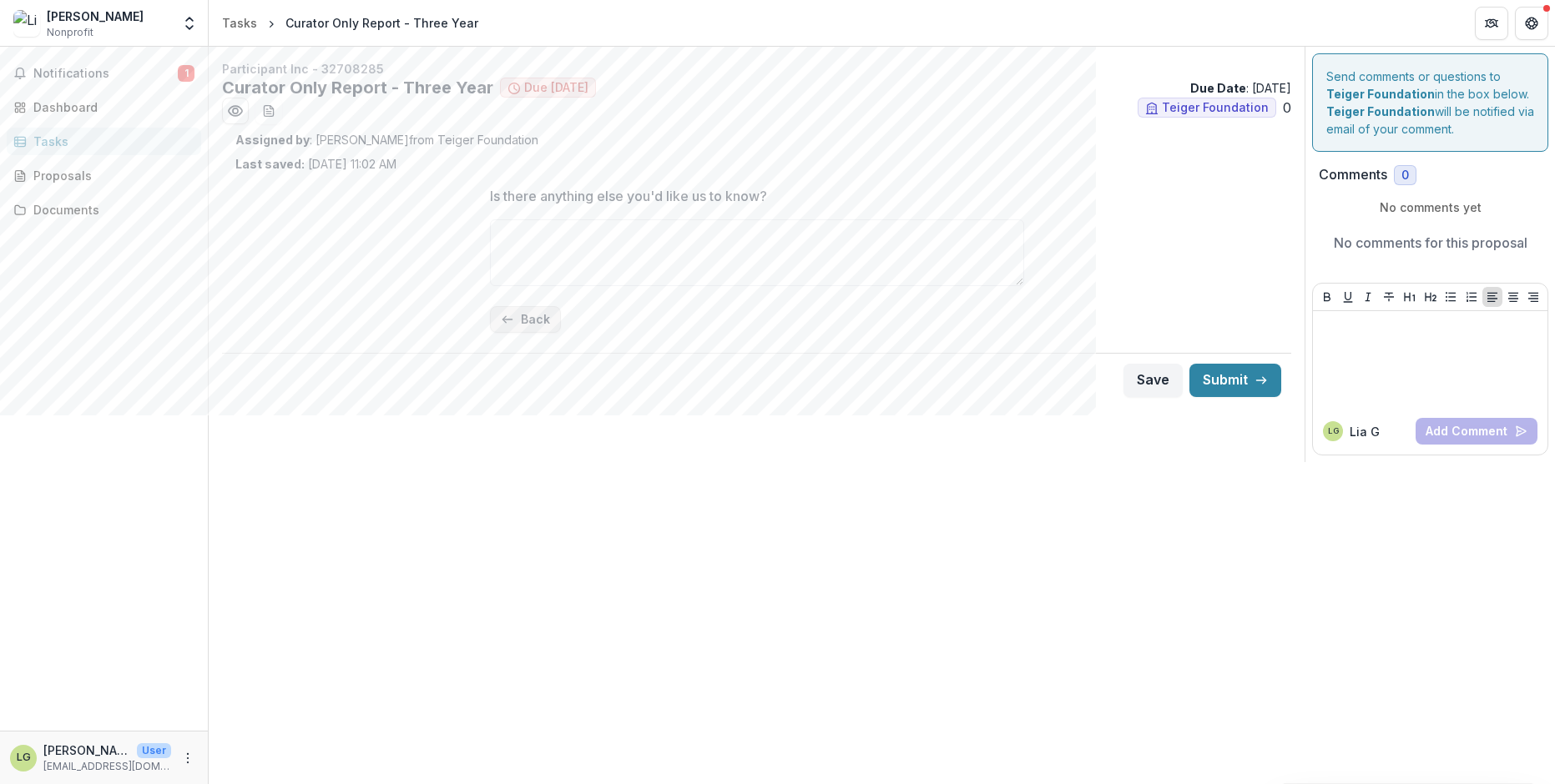
click at [509, 311] on button "Back" at bounding box center [525, 320] width 71 height 27
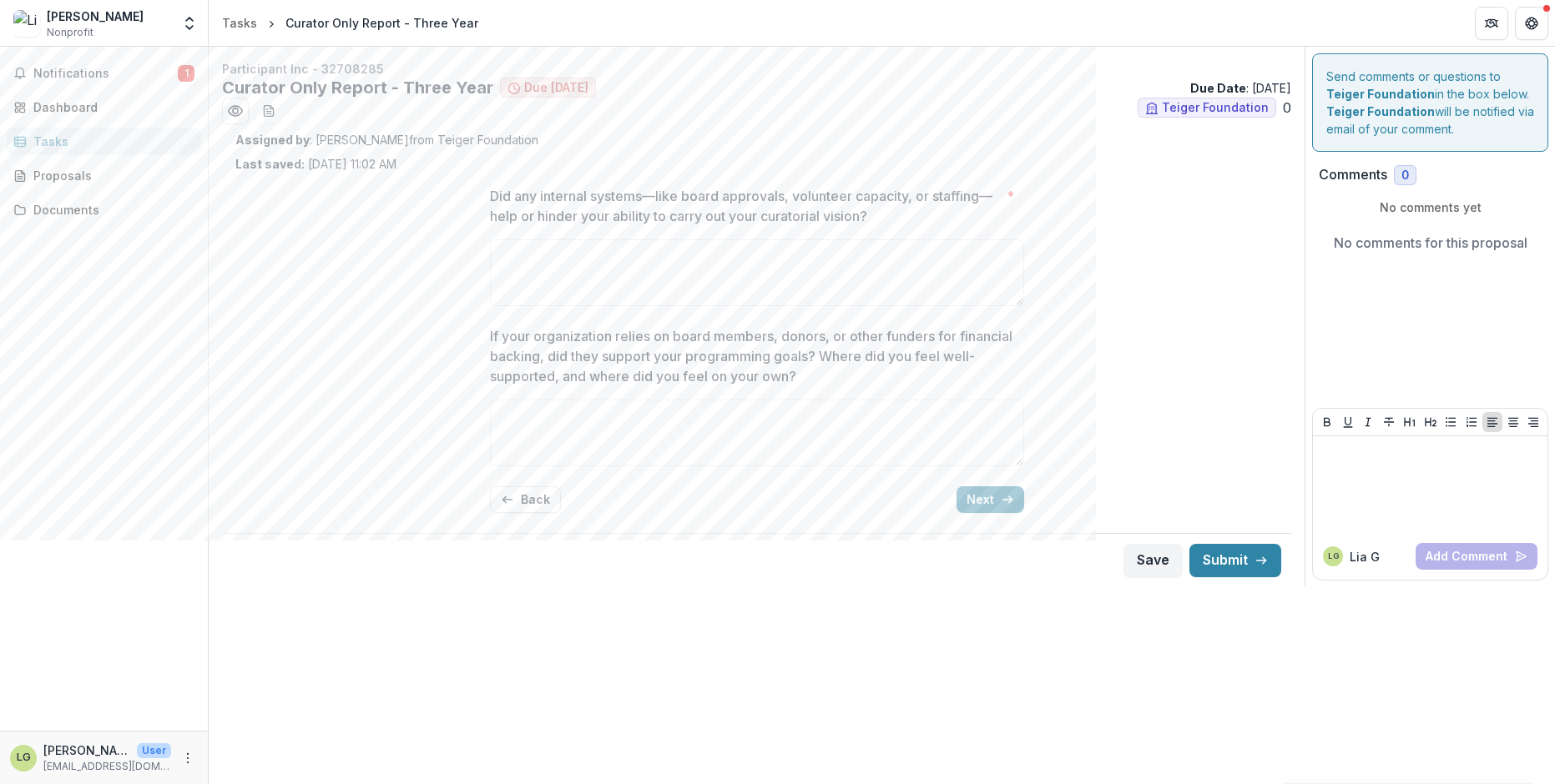
click at [126, 151] on link "Tasks" at bounding box center [104, 141] width 195 height 28
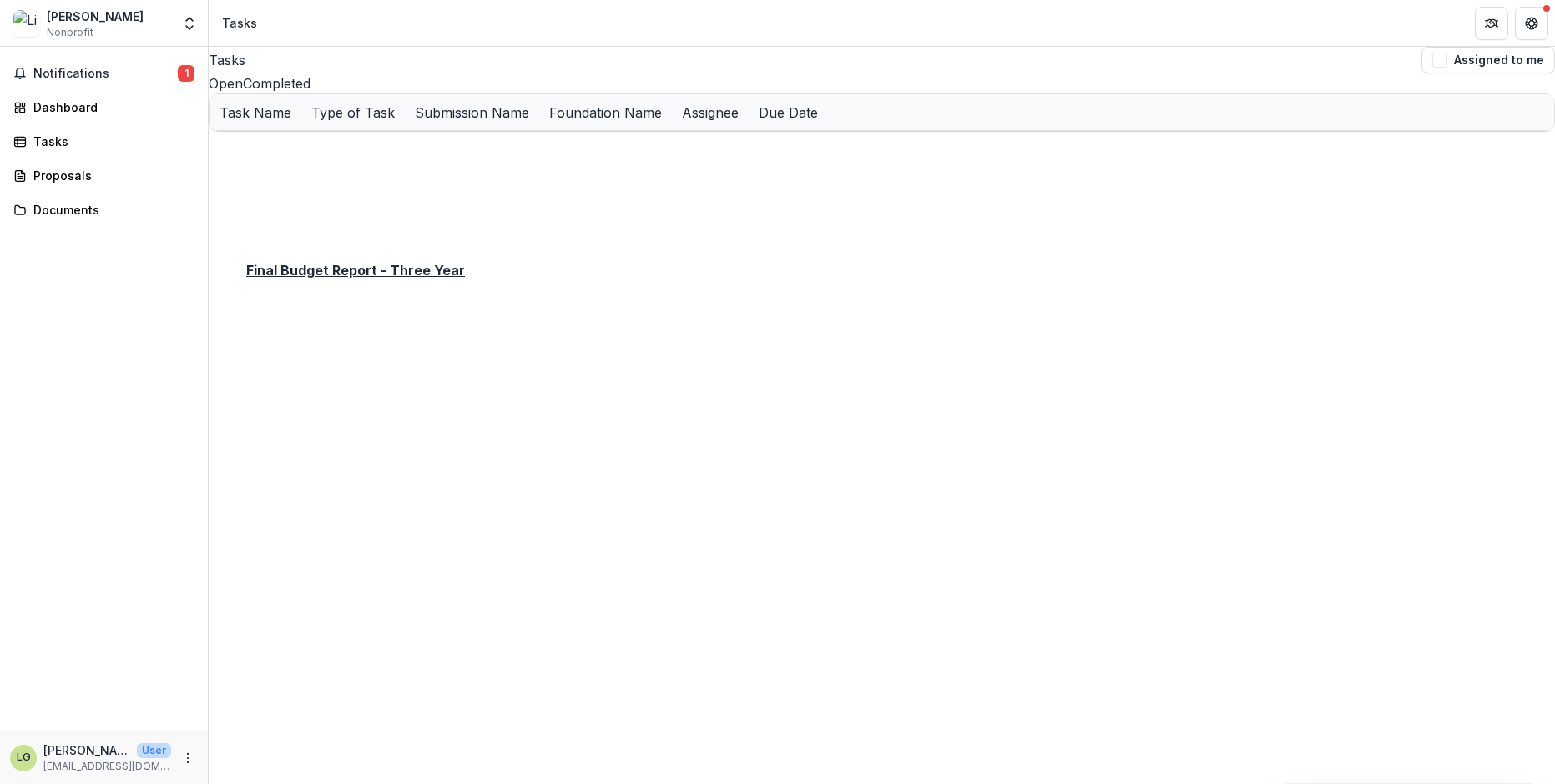
click at [343, 192] on u "Final Budget Report - Three Year" at bounding box center [317, 184] width 194 height 14
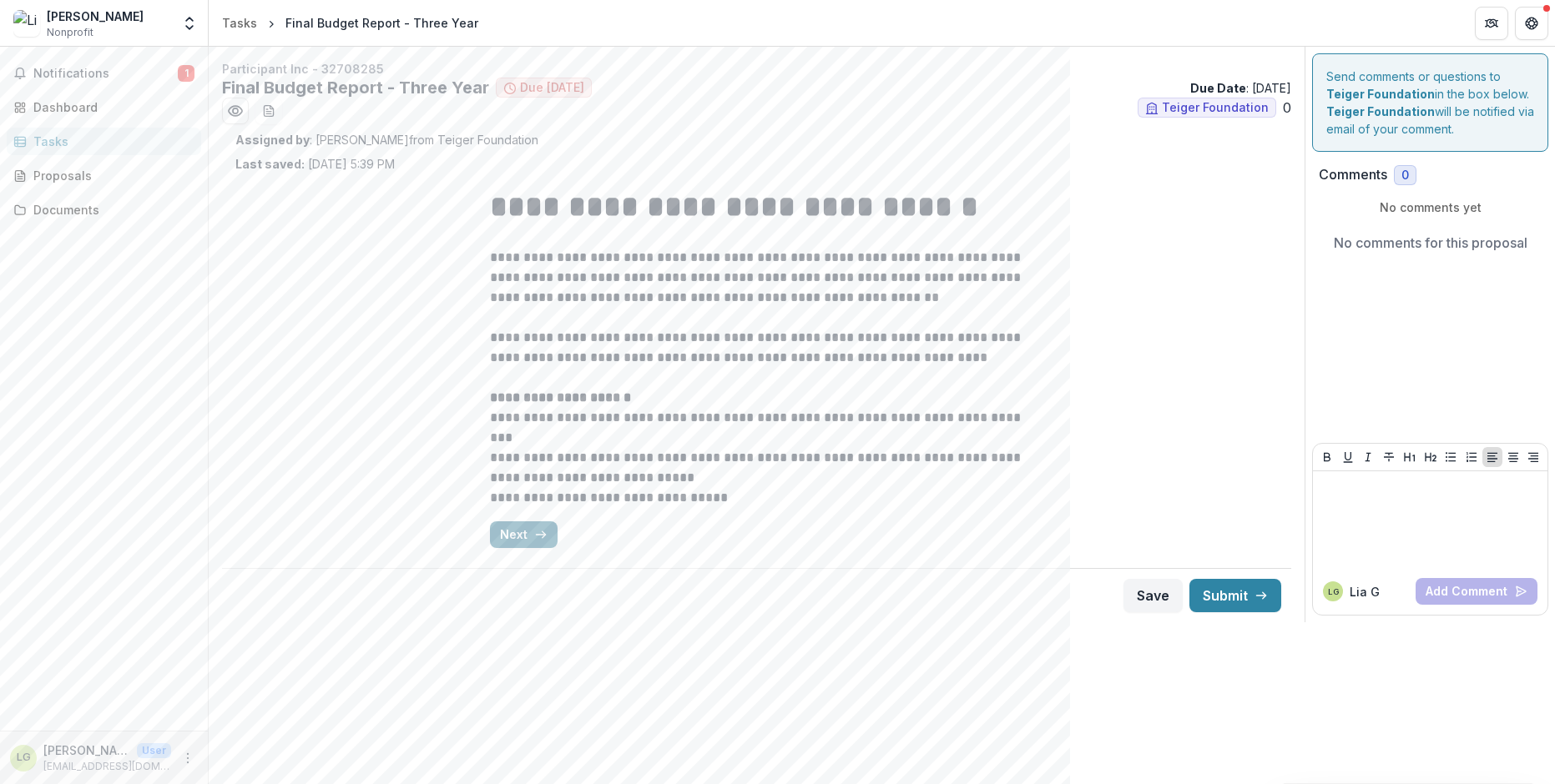
click at [540, 529] on icon "button" at bounding box center [541, 535] width 13 height 13
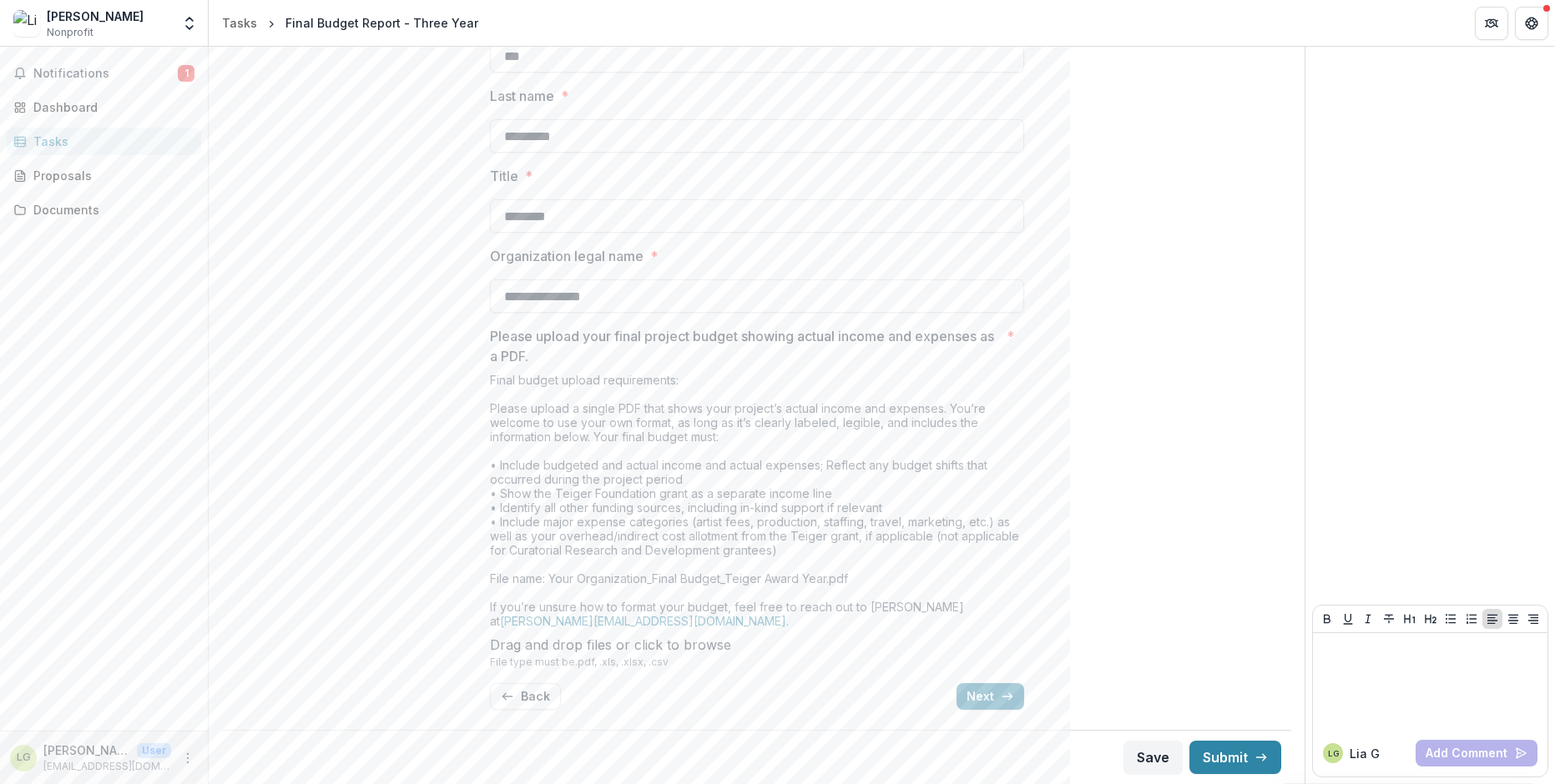
scroll to position [297, 0]
click at [993, 689] on button "Next" at bounding box center [991, 697] width 67 height 27
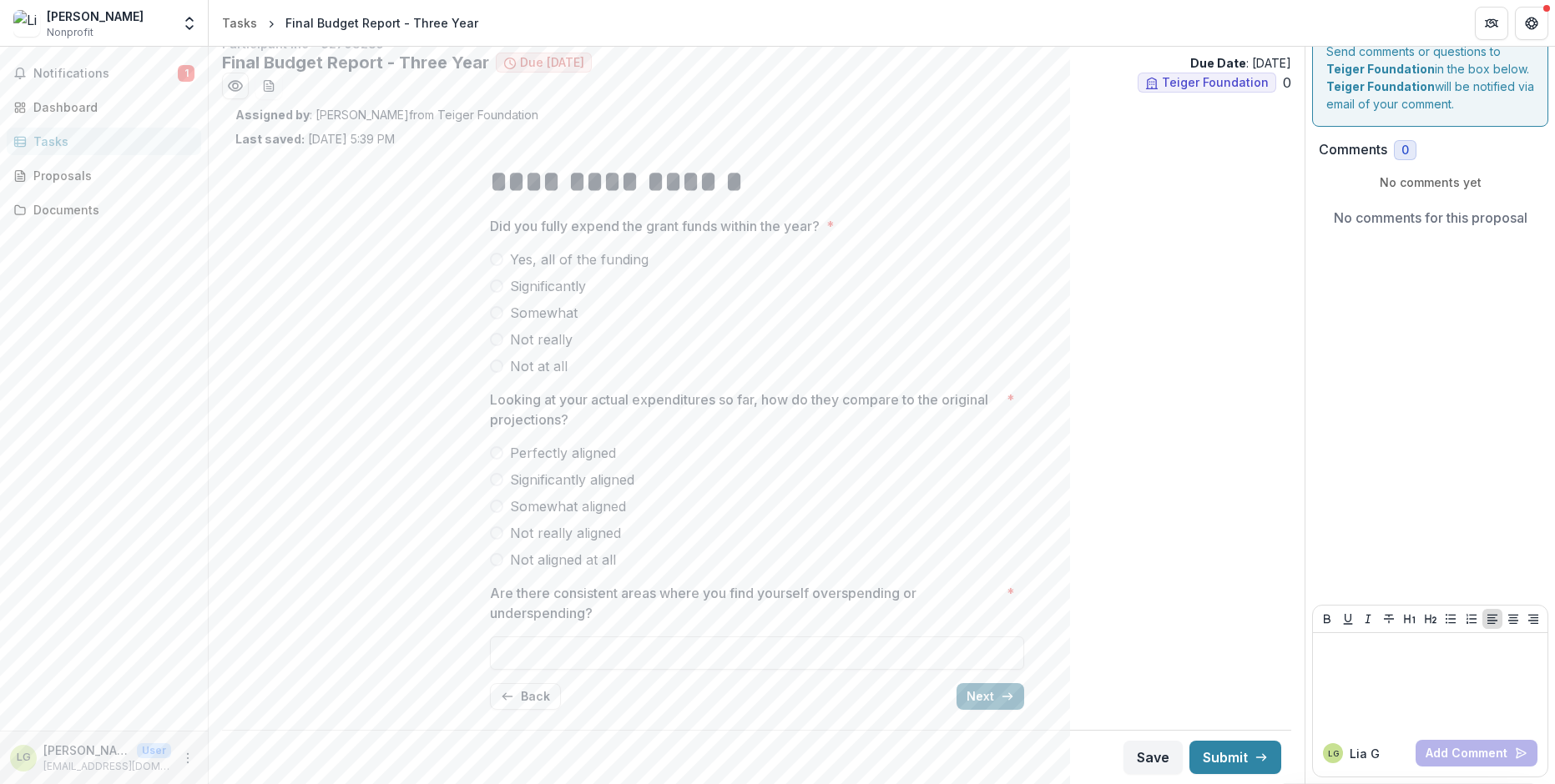
click at [983, 694] on button "Next" at bounding box center [991, 697] width 67 height 27
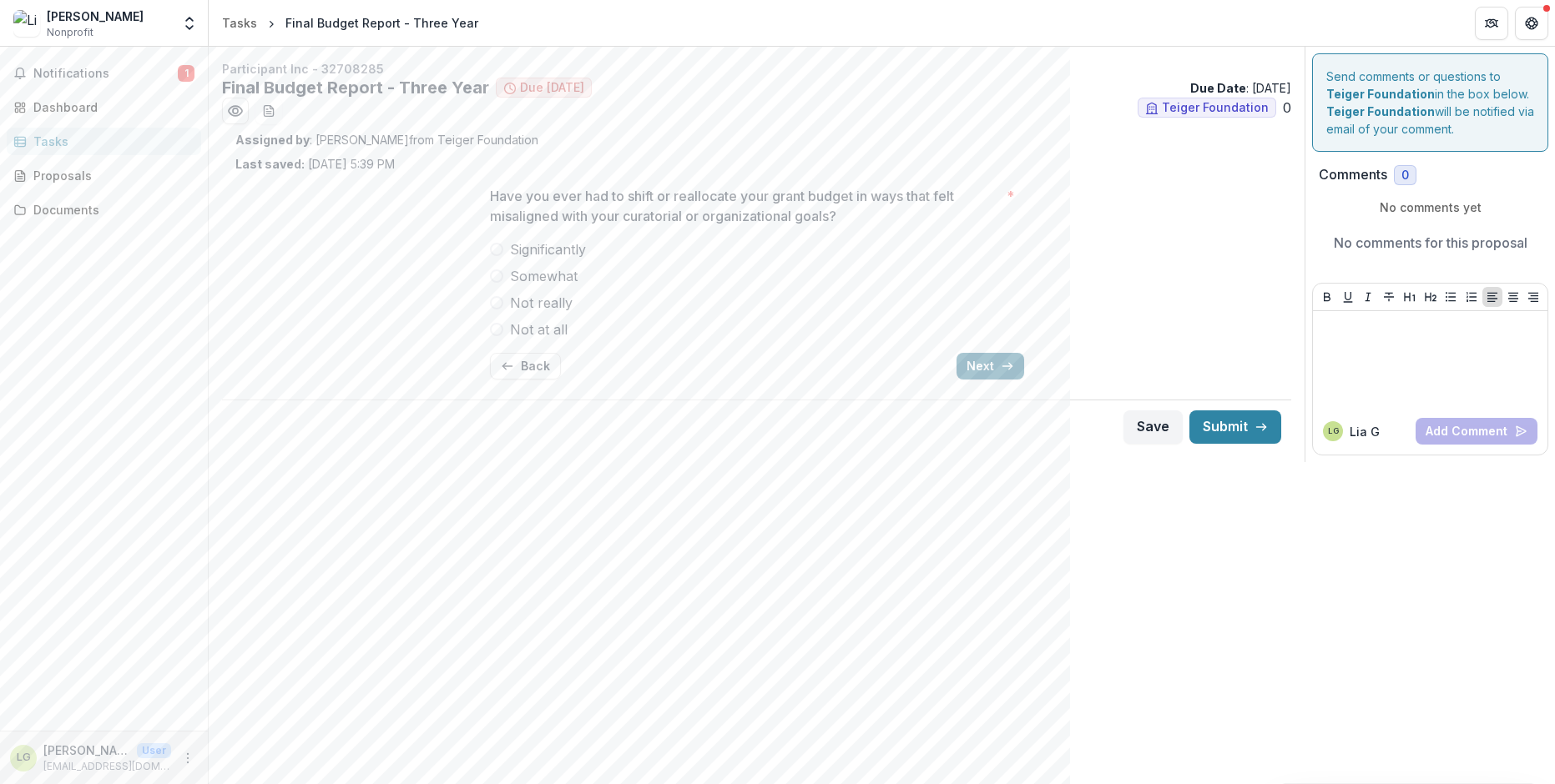
scroll to position [0, 0]
click at [988, 370] on button "Next" at bounding box center [991, 367] width 67 height 27
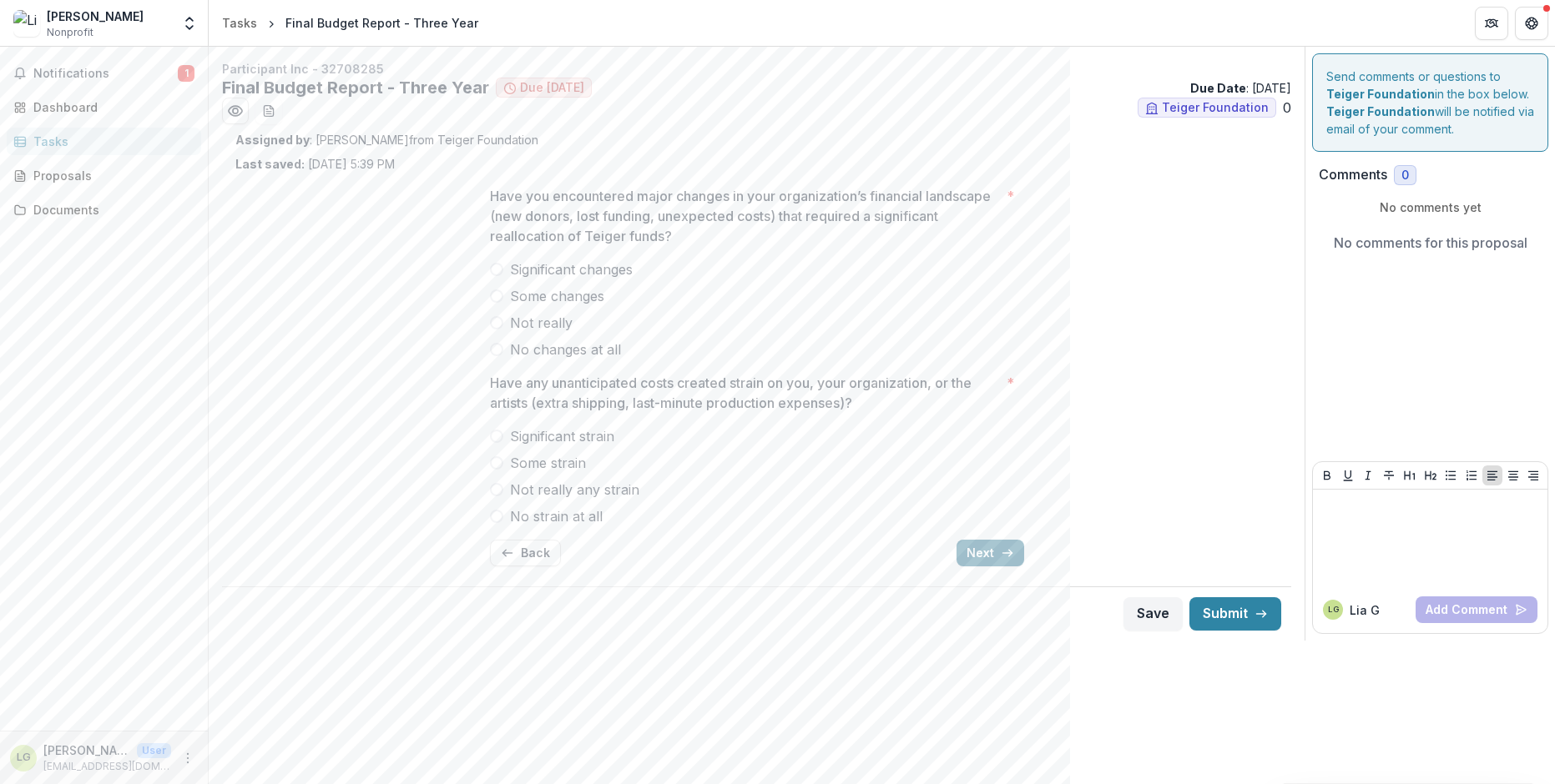
click at [990, 558] on button "Next" at bounding box center [991, 554] width 67 height 27
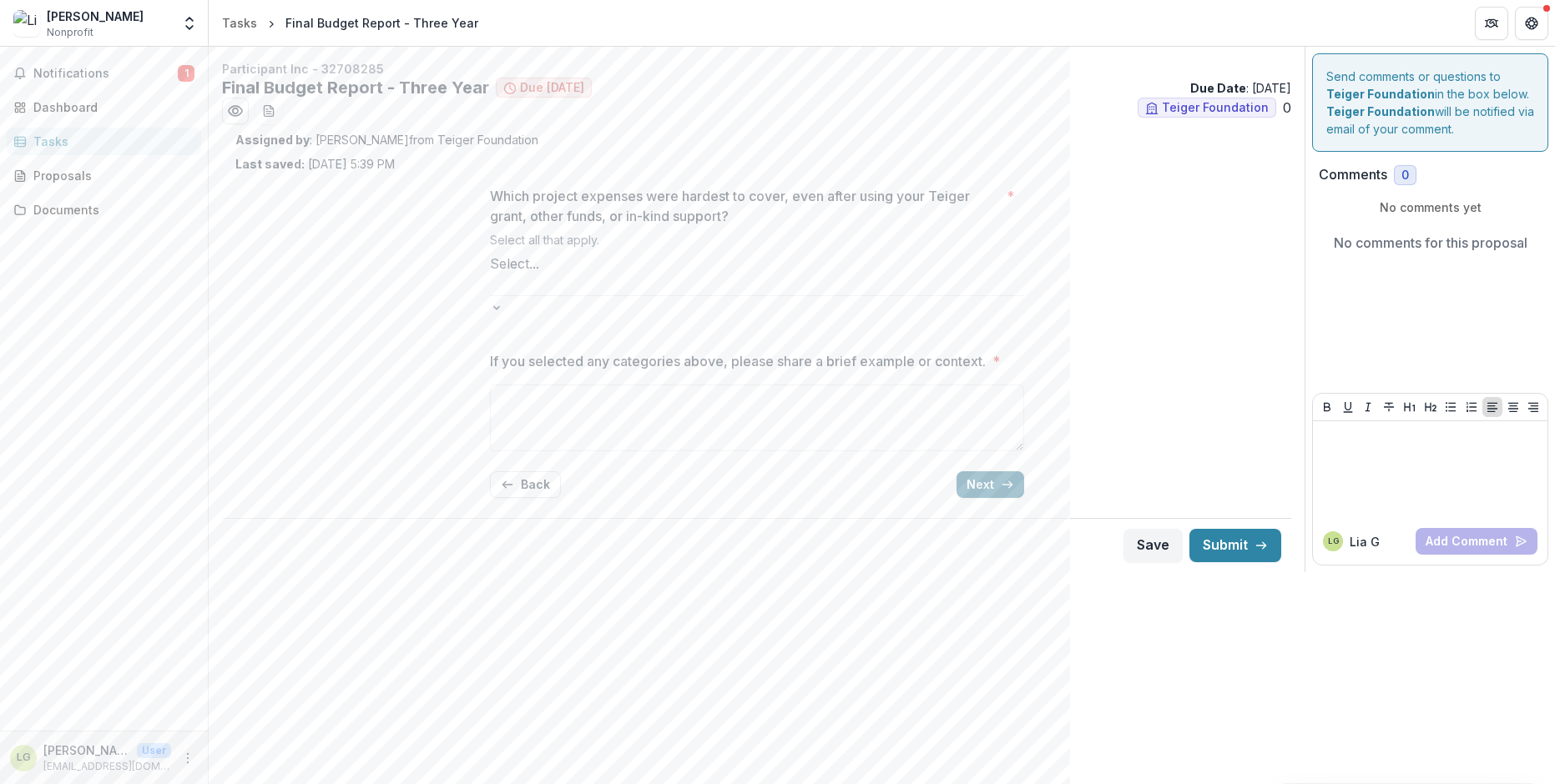
click at [971, 471] on button "Next" at bounding box center [991, 485] width 67 height 27
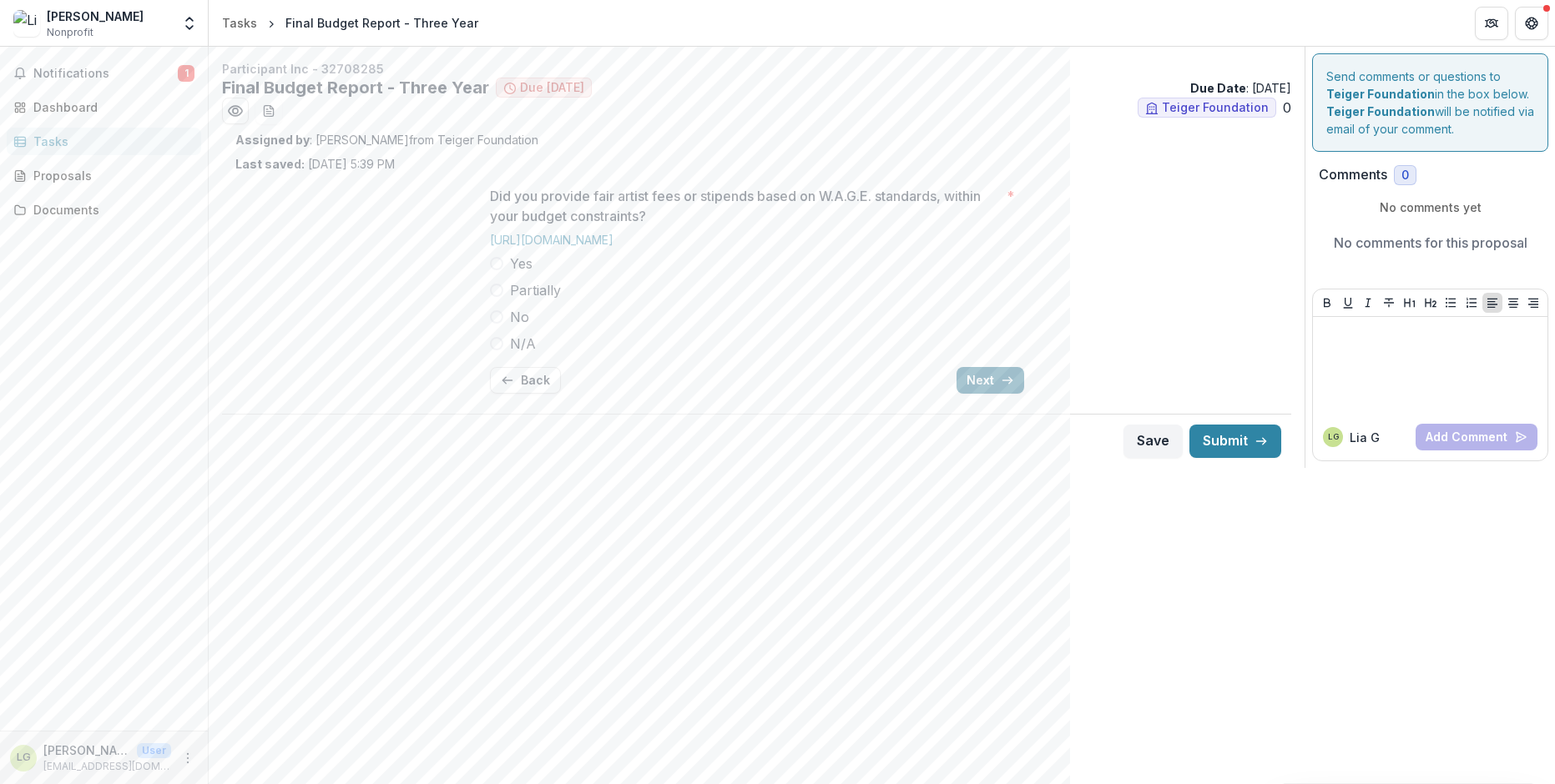
click at [981, 382] on button "Next" at bounding box center [991, 381] width 67 height 27
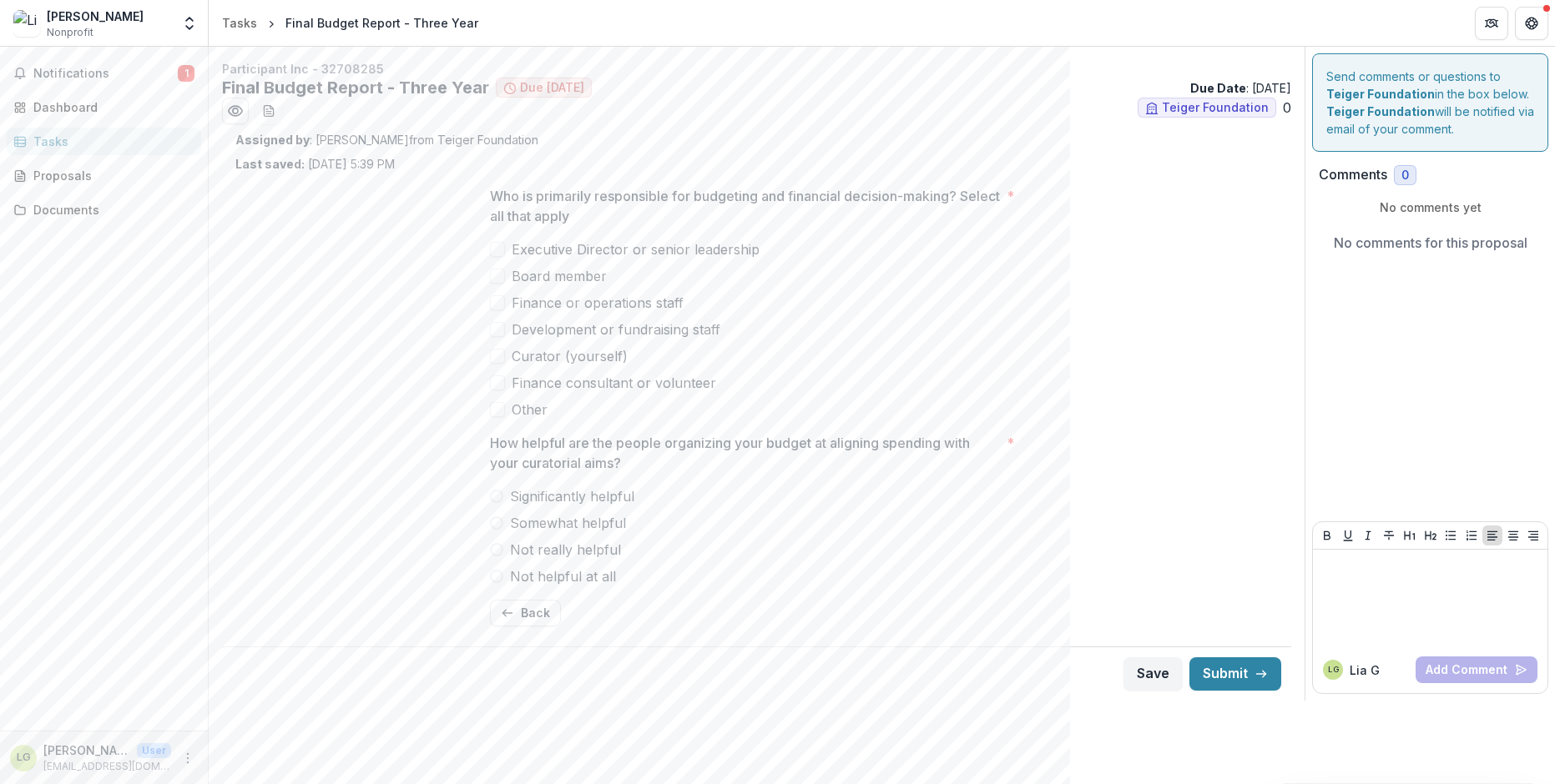
click at [91, 143] on div "Tasks" at bounding box center [110, 141] width 155 height 17
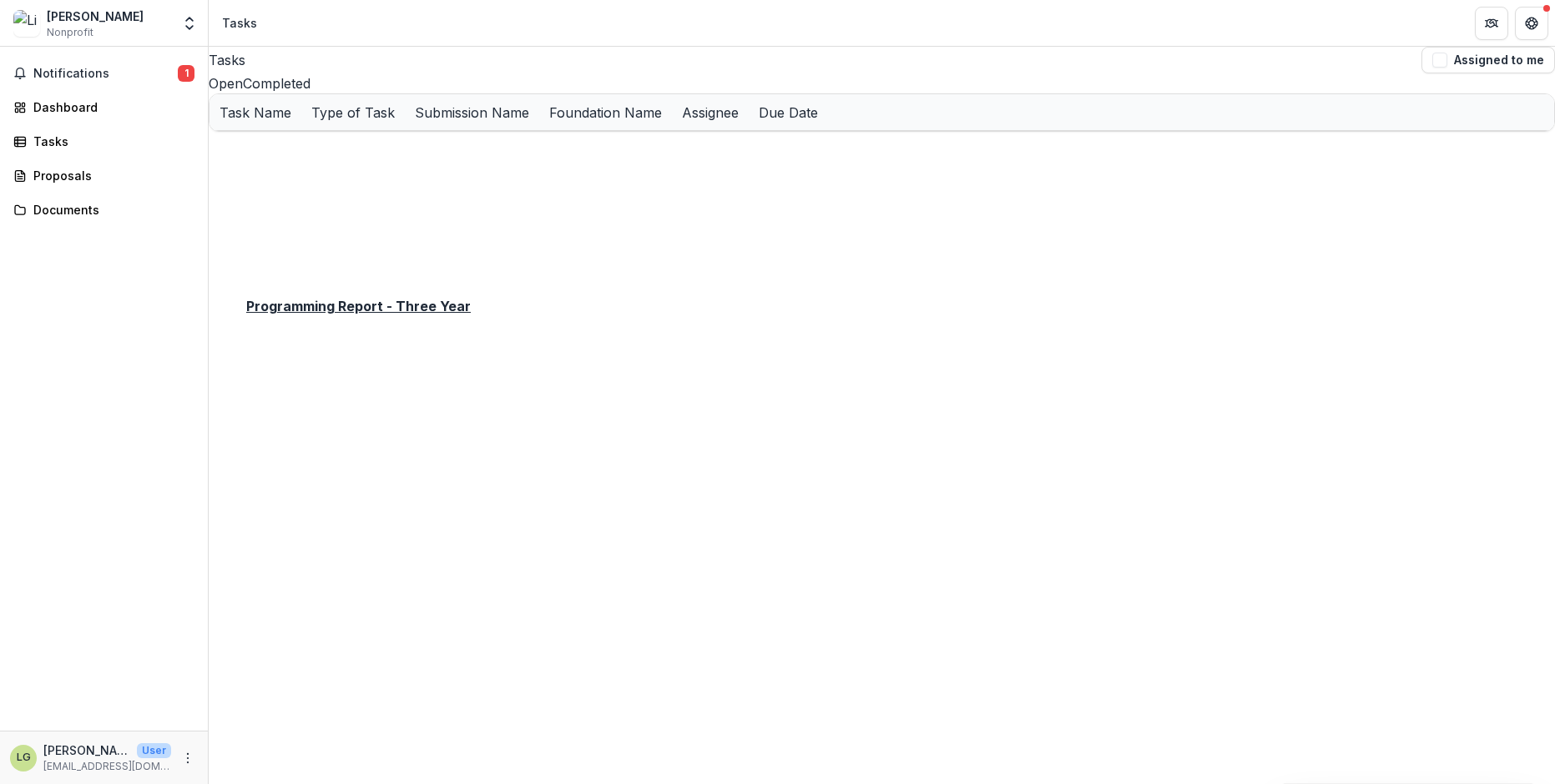
click at [372, 227] on u "Programming Report - Three Year" at bounding box center [321, 221] width 202 height 14
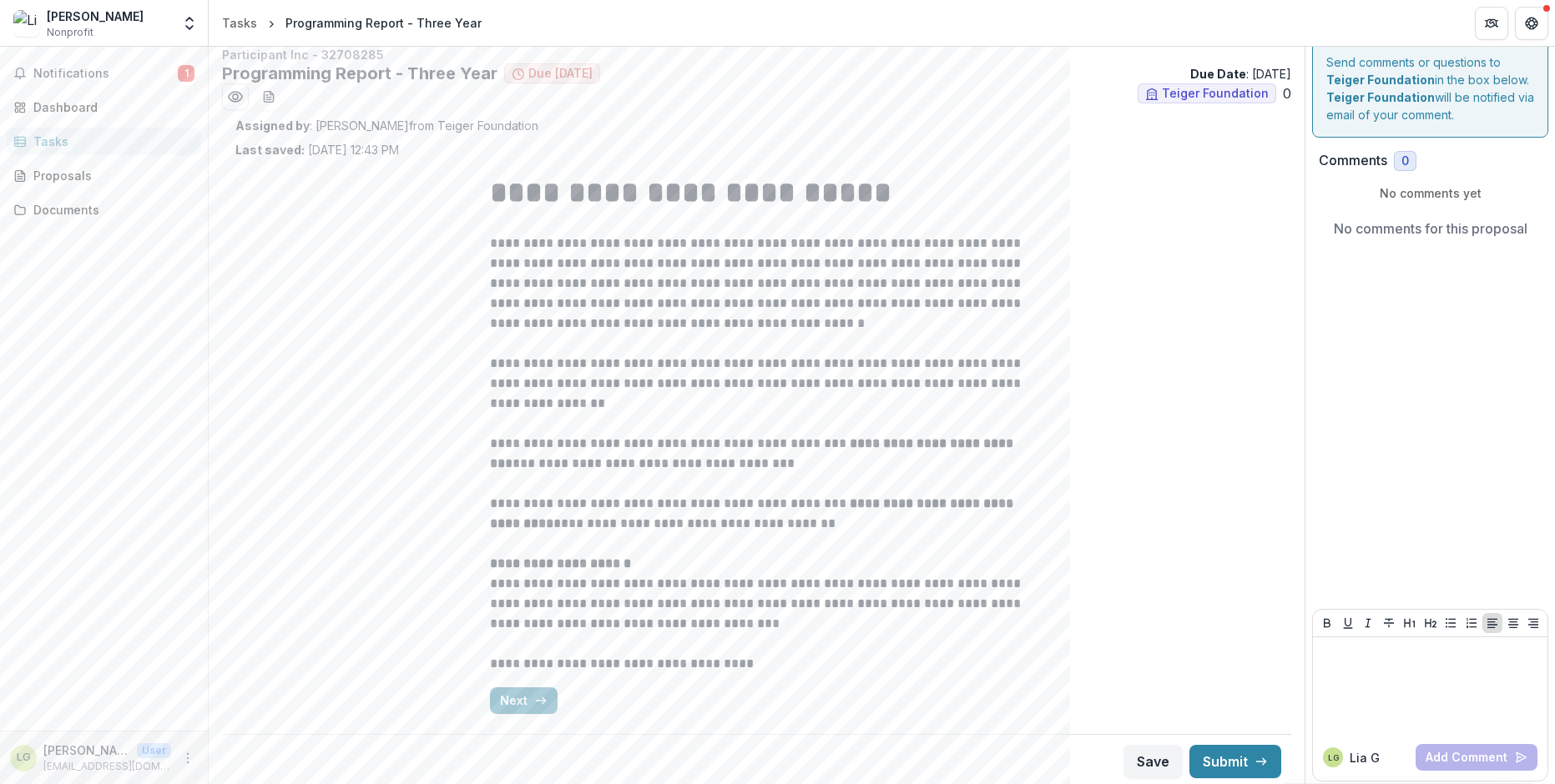
scroll to position [18, 0]
click at [513, 694] on button "Next" at bounding box center [523, 697] width 67 height 27
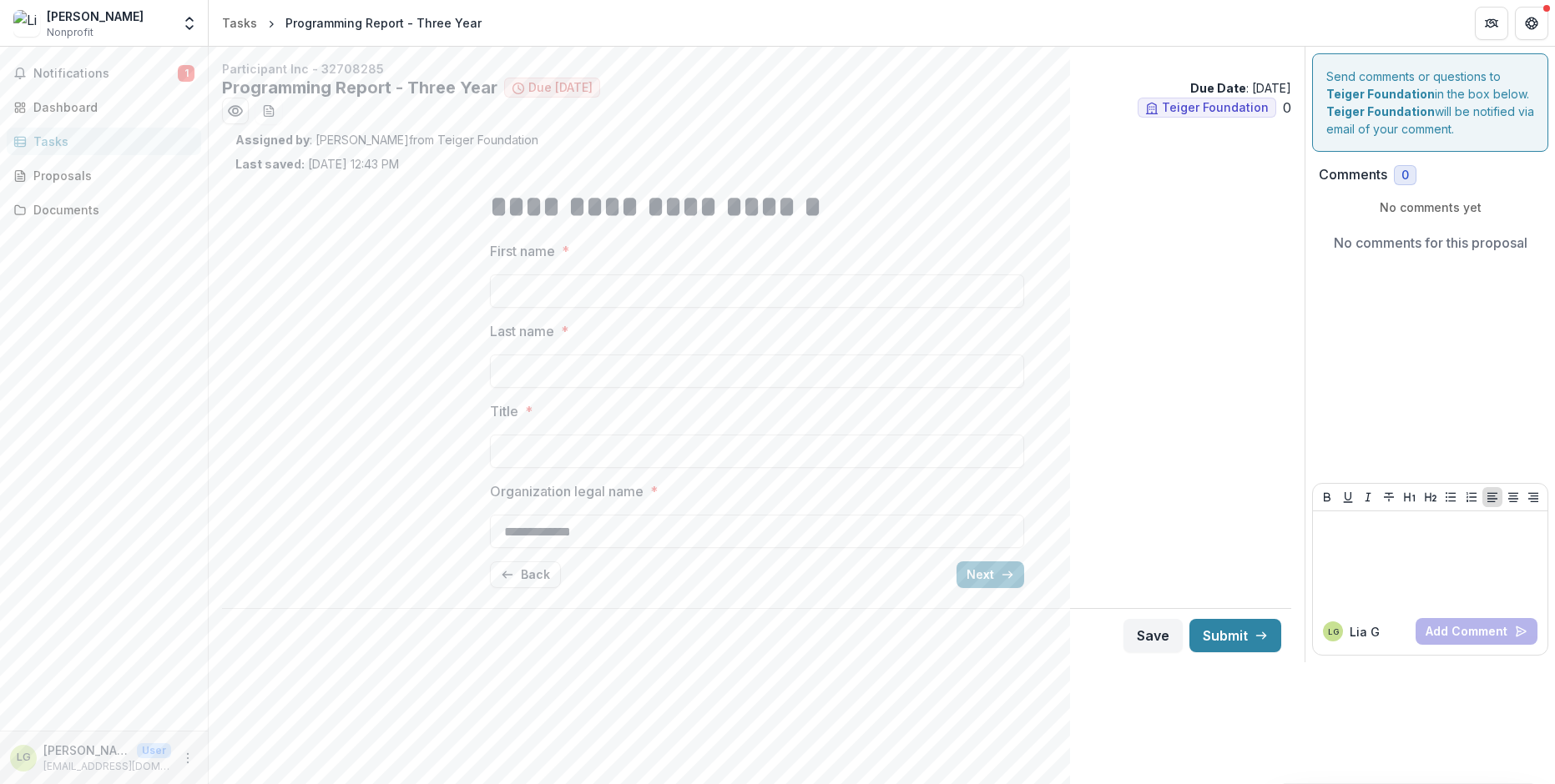
scroll to position [0, 0]
click at [1010, 589] on div "**********" at bounding box center [756, 387] width 535 height 429
click at [1007, 586] on button "Next" at bounding box center [991, 575] width 67 height 27
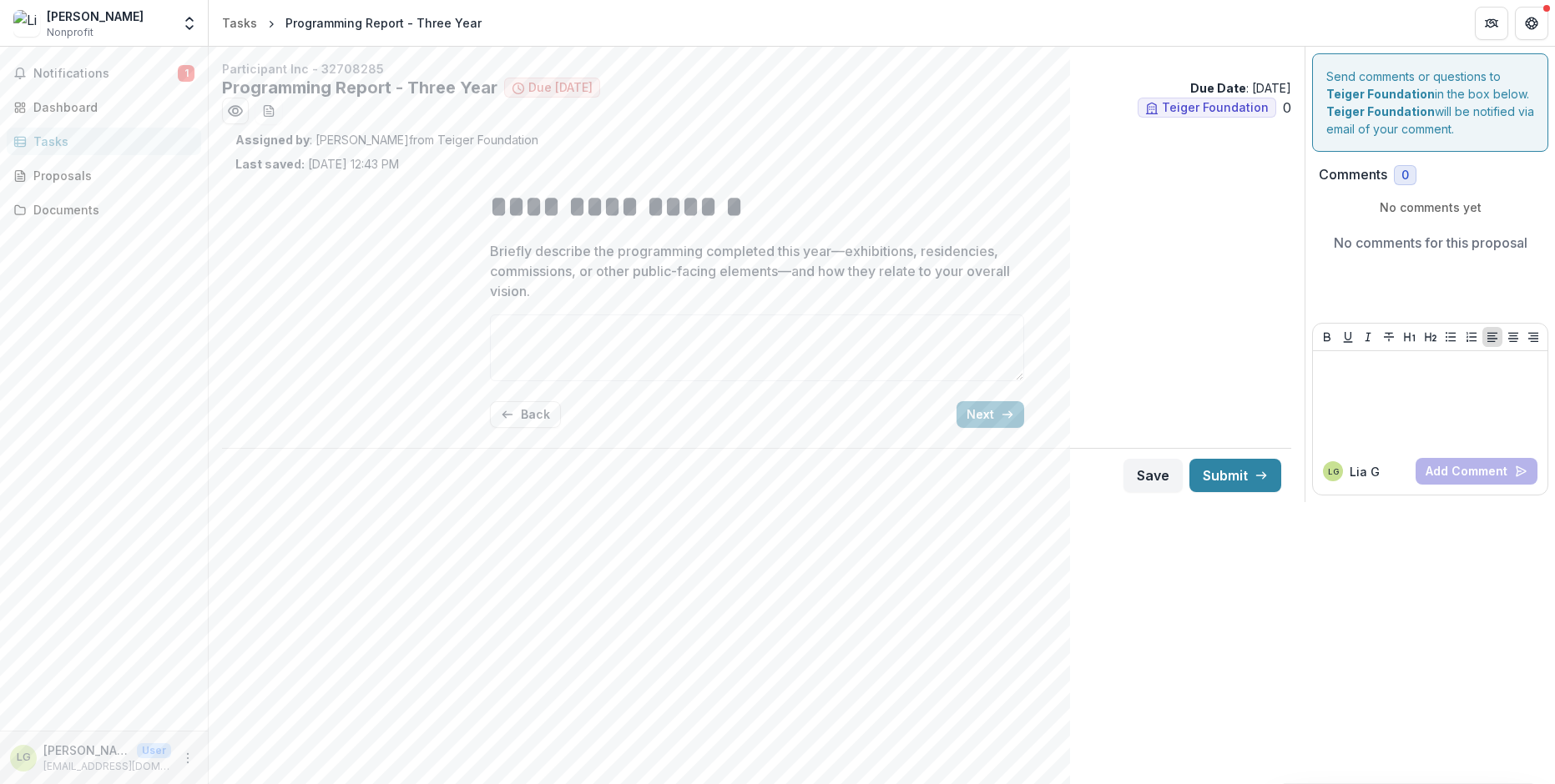
click at [62, 136] on div "Tasks" at bounding box center [110, 141] width 155 height 17
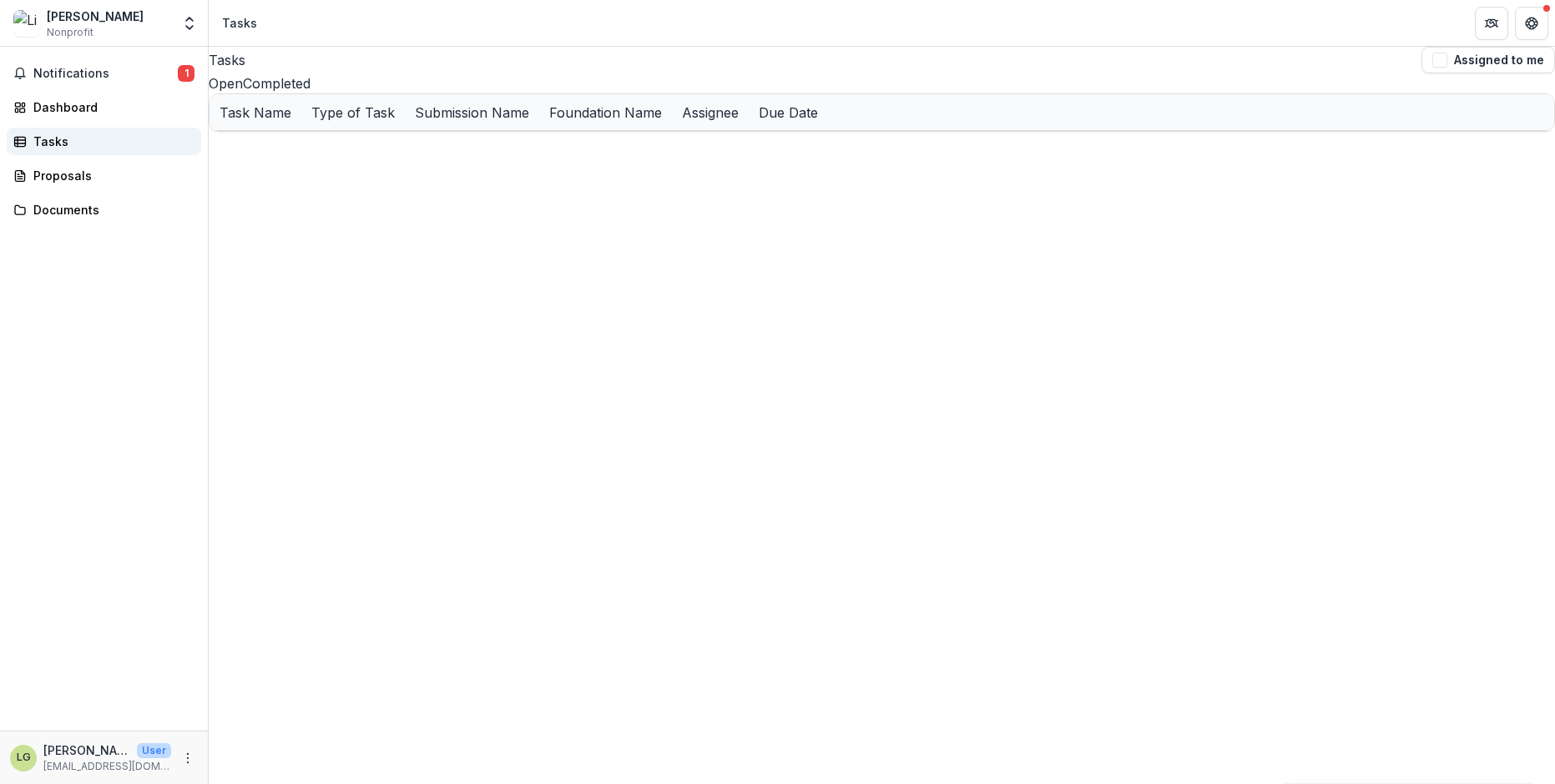
click at [120, 133] on div "Tasks" at bounding box center [110, 141] width 155 height 17
click at [84, 141] on div "Tasks" at bounding box center [110, 141] width 155 height 17
click at [56, 93] on div "Notifications 1 Dashboard Tasks Proposals Documents" at bounding box center [104, 389] width 208 height 684
click at [56, 97] on link "Dashboard" at bounding box center [104, 107] width 195 height 28
